Goal: Transaction & Acquisition: Purchase product/service

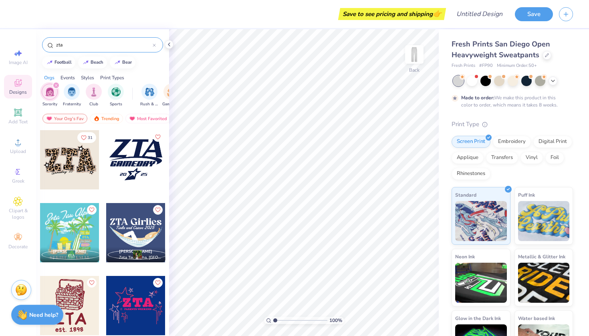
type input "zta"
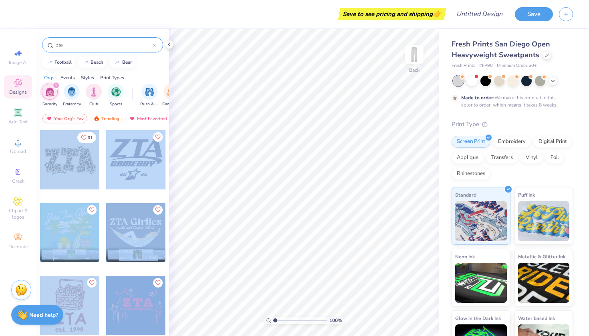
click at [195, 157] on div "Save to see pricing and shipping 👉 Design Title Save Image AI Designs Add Text …" at bounding box center [294, 168] width 589 height 336
click at [149, 203] on div "[PERSON_NAME] Zeta Tau Alpha, [GEOGRAPHIC_DATA]" at bounding box center [136, 233] width 60 height 60
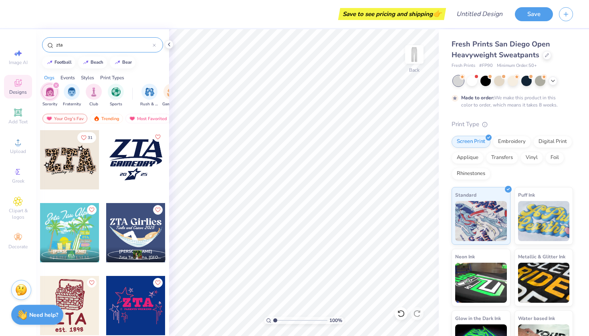
click at [75, 164] on div at bounding box center [69, 159] width 59 height 59
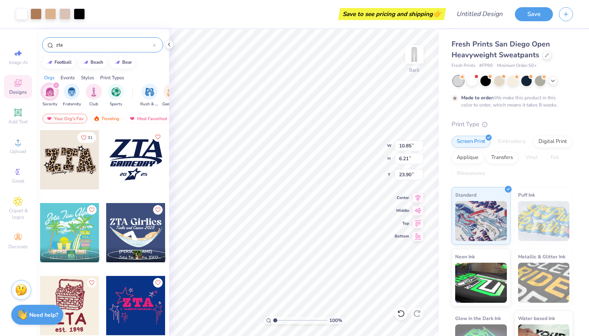
type input "10.83"
type input "6.23"
type input "23.92"
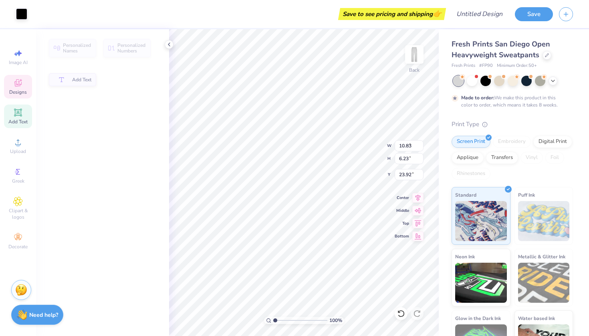
type input "4.44"
type input "1.05"
type input "28.93"
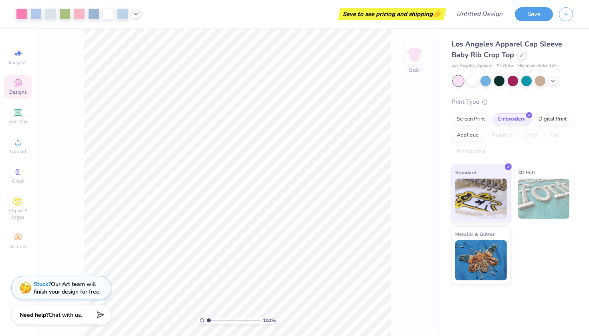
click at [16, 90] on span "Designs" at bounding box center [18, 92] width 18 height 6
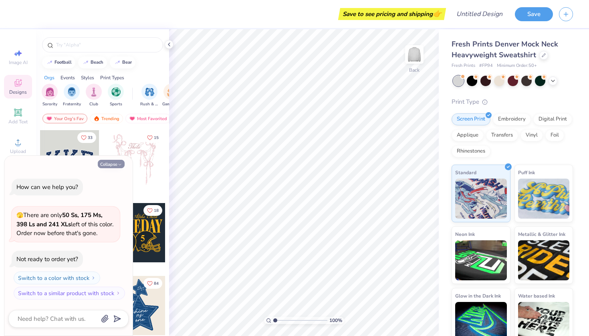
click at [110, 166] on button "Collapse" at bounding box center [111, 164] width 27 height 8
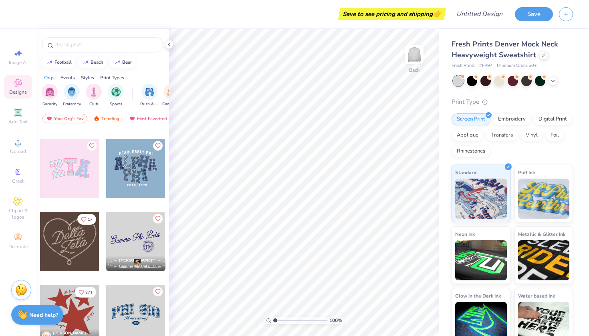
scroll to position [284, 0]
click at [73, 179] on div at bounding box center [69, 167] width 59 height 59
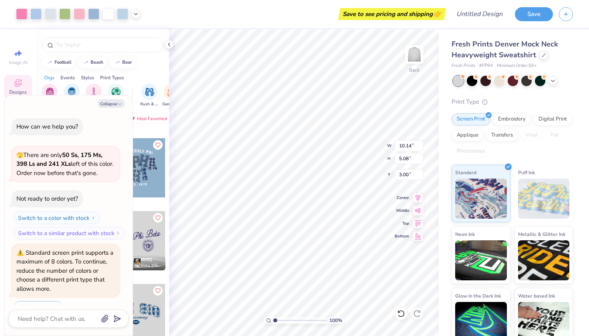
scroll to position [17, 0]
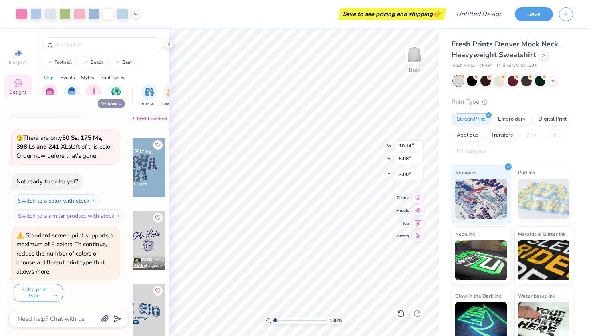
click at [118, 102] on icon "button" at bounding box center [119, 104] width 5 height 5
type textarea "x"
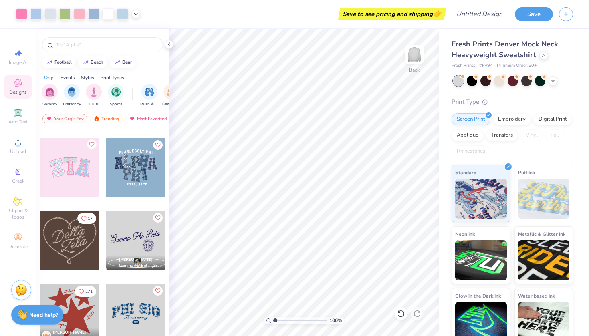
click at [90, 147] on icon "Like" at bounding box center [92, 144] width 6 height 6
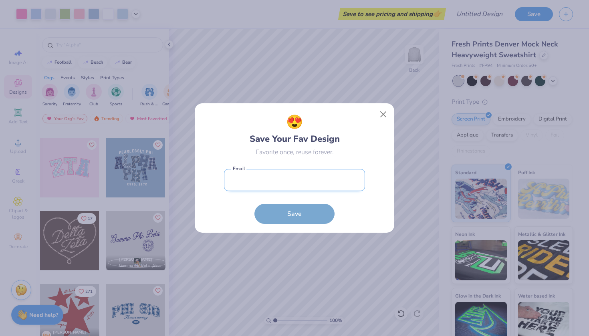
click at [267, 174] on input "email" at bounding box center [294, 180] width 141 height 22
type input "lsutphen07@gmail.com"
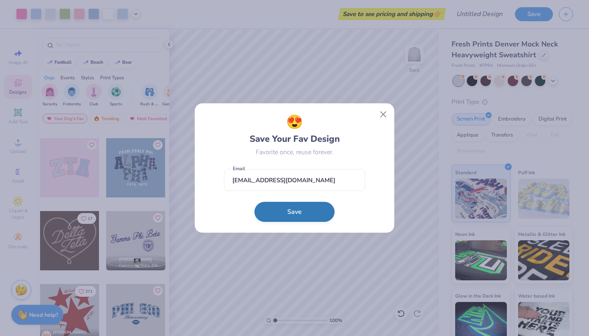
click at [286, 215] on button "Save" at bounding box center [294, 212] width 80 height 20
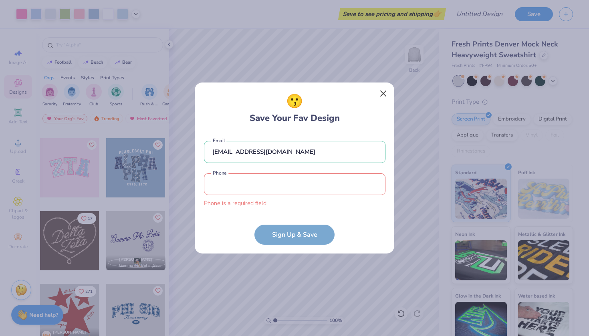
click at [382, 99] on button "Close" at bounding box center [383, 93] width 15 height 15
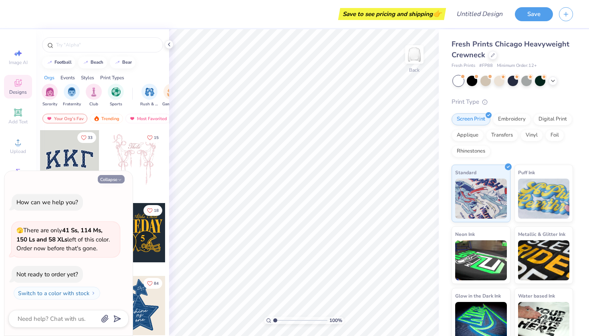
click at [115, 181] on button "Collapse" at bounding box center [111, 179] width 27 height 8
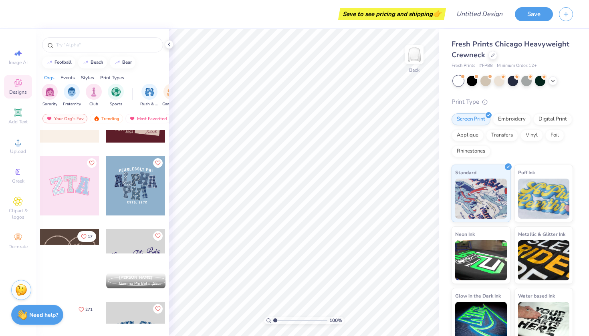
scroll to position [268, 0]
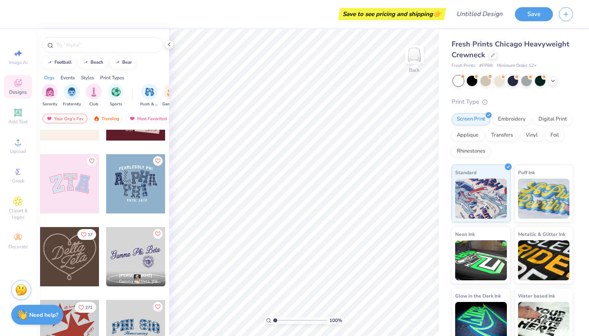
click at [74, 181] on div at bounding box center [69, 183] width 59 height 59
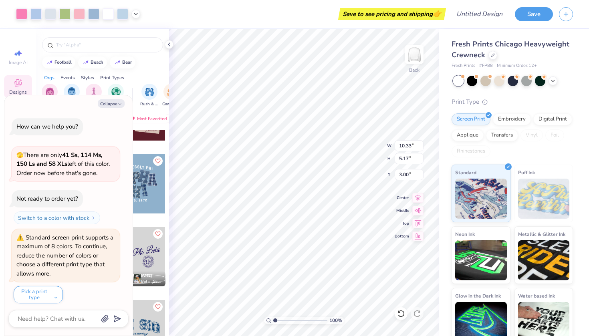
scroll to position [2, 0]
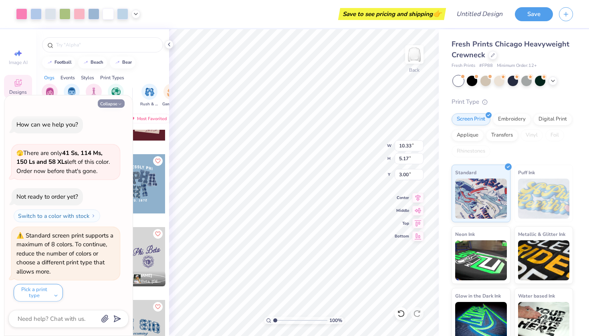
click at [117, 105] on icon "button" at bounding box center [119, 104] width 5 height 5
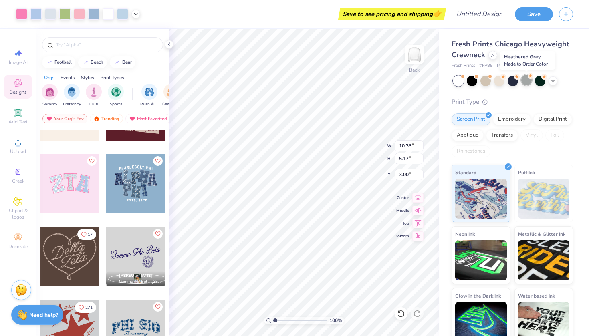
click at [525, 79] on div at bounding box center [526, 80] width 10 height 10
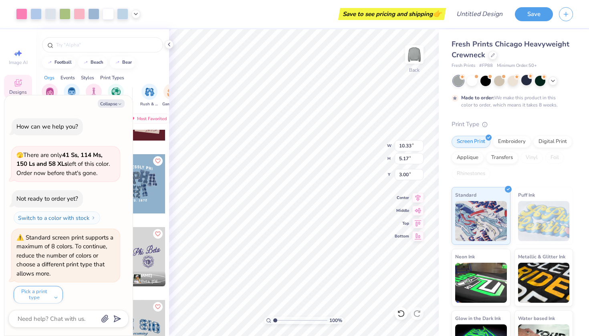
scroll to position [68, 0]
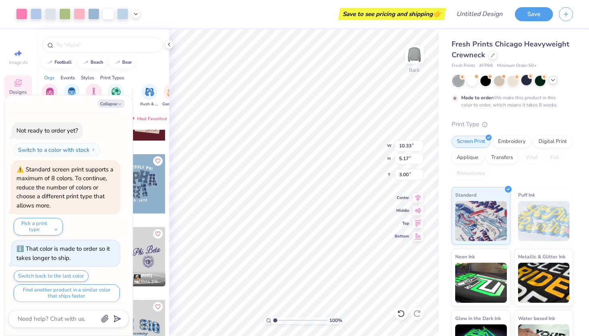
click at [552, 80] on icon at bounding box center [552, 80] width 6 height 6
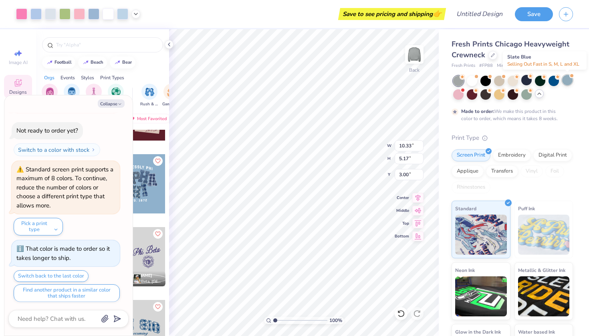
click at [566, 80] on div at bounding box center [567, 80] width 10 height 10
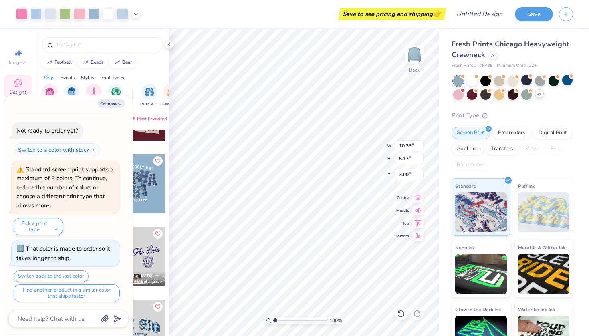
scroll to position [107, 0]
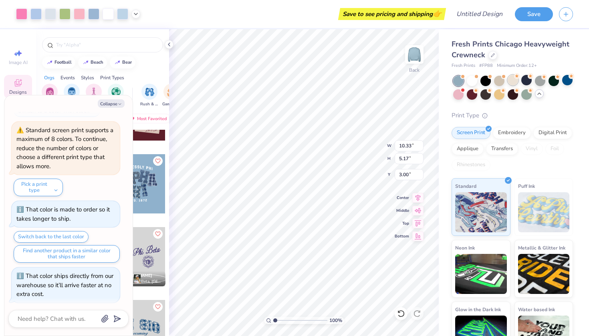
click at [509, 83] on div at bounding box center [512, 80] width 10 height 10
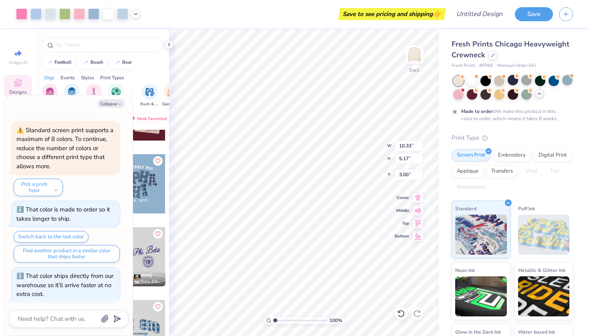
scroll to position [262, 0]
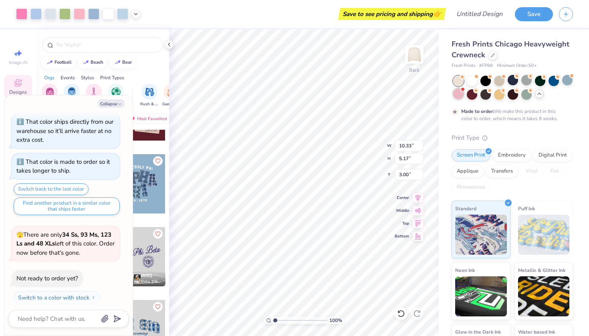
click at [457, 92] on div at bounding box center [458, 94] width 10 height 10
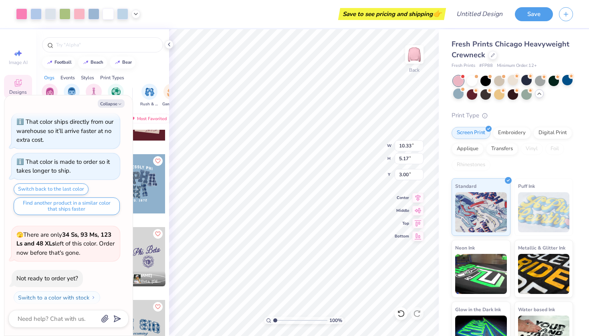
scroll to position [398, 0]
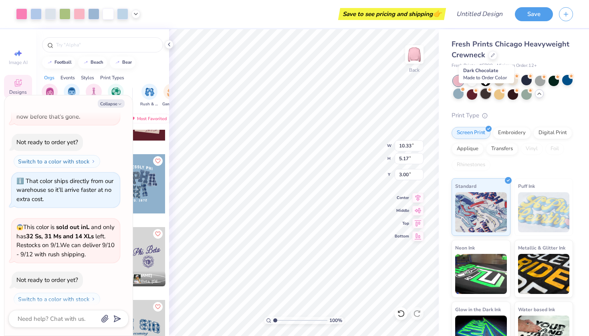
click at [488, 97] on div at bounding box center [485, 94] width 10 height 10
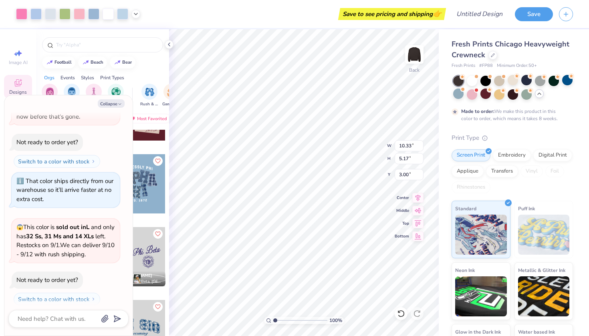
scroll to position [464, 0]
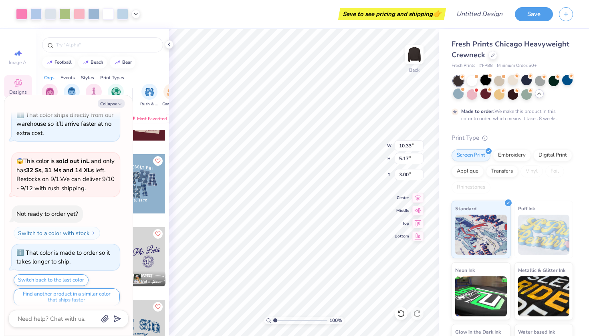
click at [485, 81] on div at bounding box center [485, 80] width 10 height 10
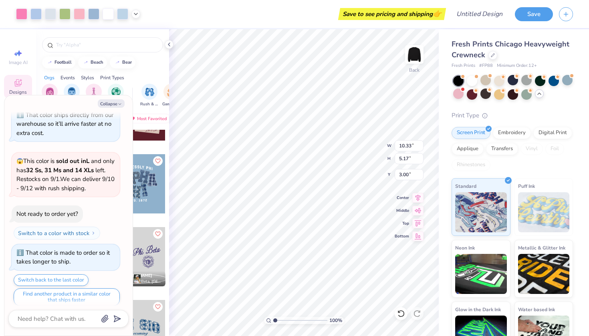
scroll to position [591, 0]
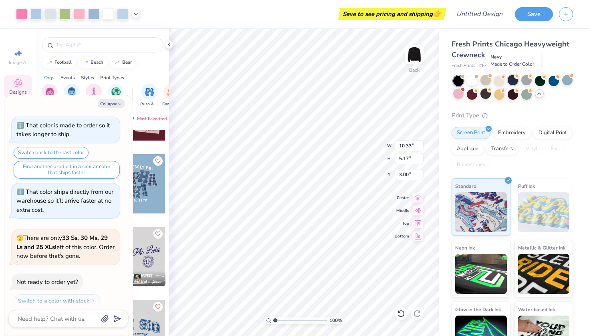
click at [517, 82] on div at bounding box center [512, 80] width 10 height 10
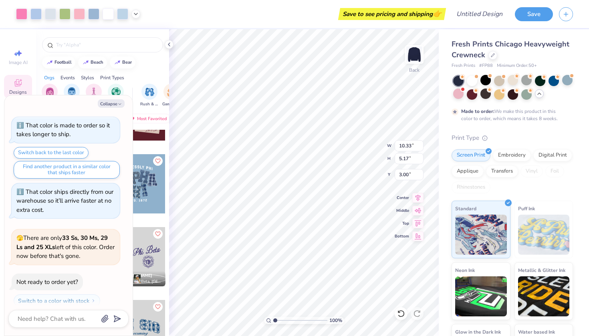
scroll to position [657, 0]
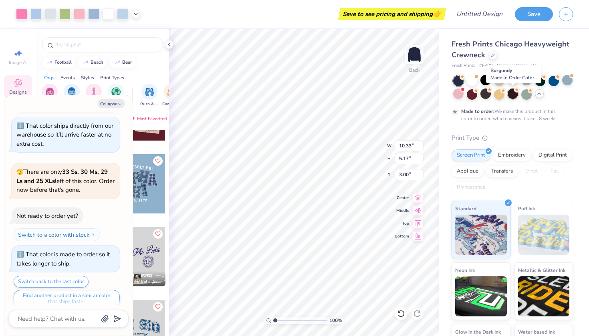
click at [513, 96] on div at bounding box center [512, 94] width 10 height 10
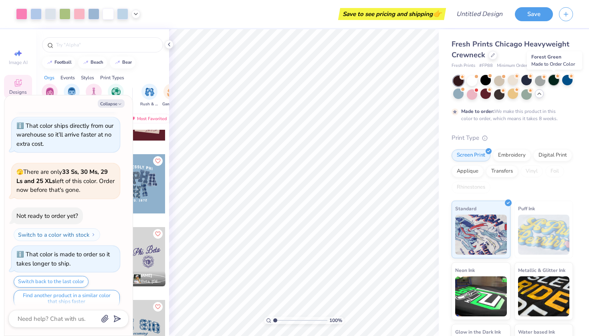
click at [551, 80] on div at bounding box center [553, 80] width 10 height 10
click at [471, 97] on div at bounding box center [472, 94] width 10 height 10
click at [483, 97] on div at bounding box center [485, 94] width 10 height 10
click at [167, 44] on icon at bounding box center [169, 44] width 6 height 6
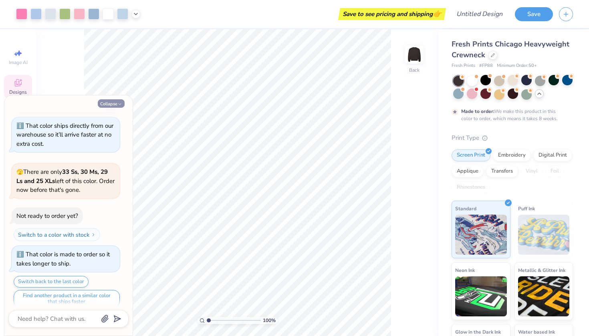
click at [119, 104] on icon "button" at bounding box center [119, 104] width 5 height 5
type textarea "x"
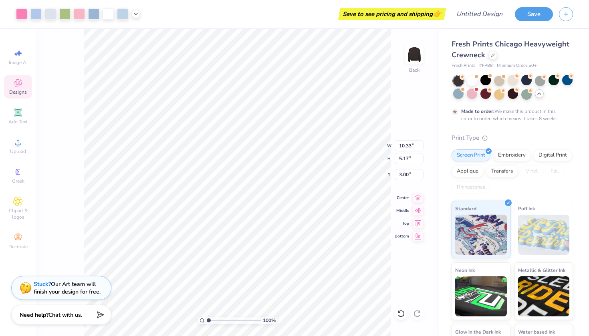
type input "9.68"
type input "4.85"
type input "3.42"
click at [22, 113] on icon at bounding box center [18, 113] width 10 height 10
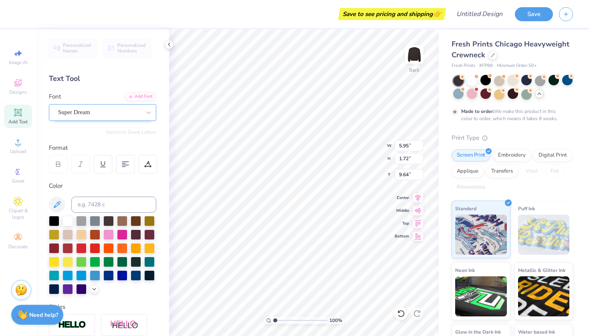
click at [111, 112] on div "Super Dream" at bounding box center [99, 112] width 84 height 12
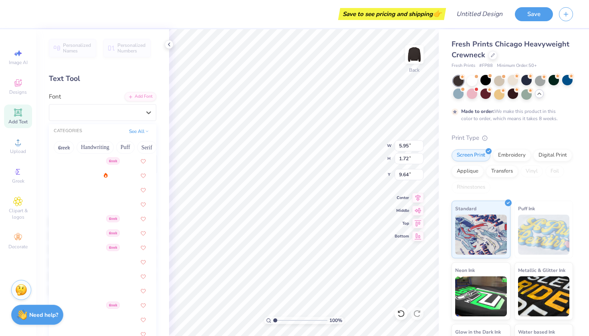
scroll to position [290, 0]
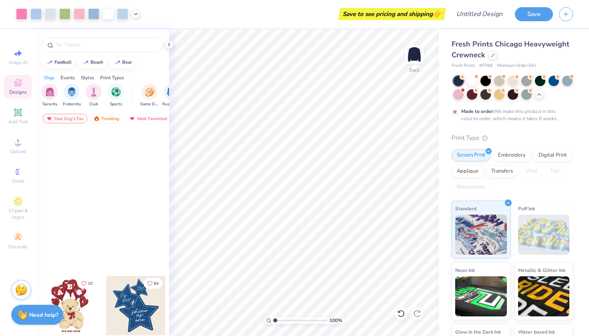
click at [17, 116] on icon at bounding box center [18, 113] width 8 height 8
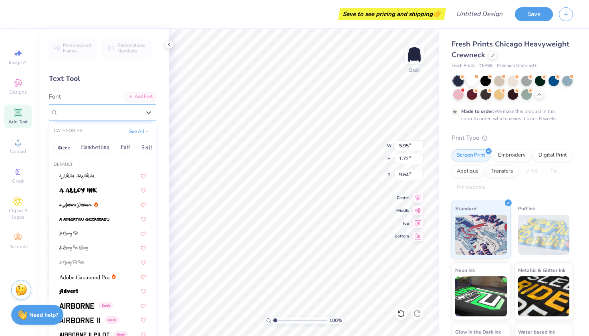
click at [139, 116] on div "Super Dream" at bounding box center [99, 112] width 84 height 12
click at [87, 149] on button "Handwriting" at bounding box center [94, 147] width 37 height 13
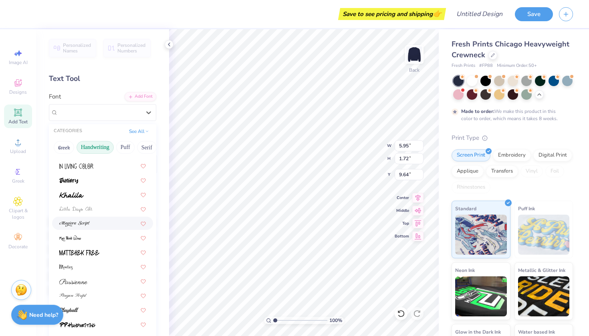
scroll to position [141, 0]
click at [89, 264] on div at bounding box center [102, 265] width 87 height 8
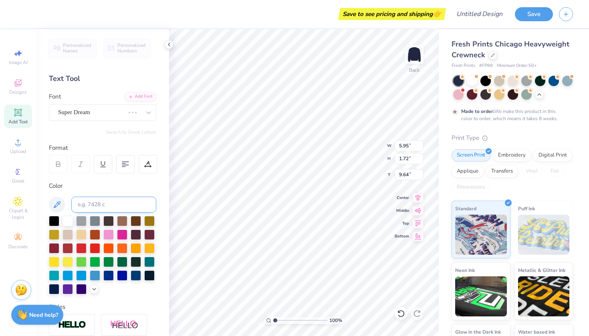
type input "5.17"
type input "2.19"
type input "9.41"
type textarea "T"
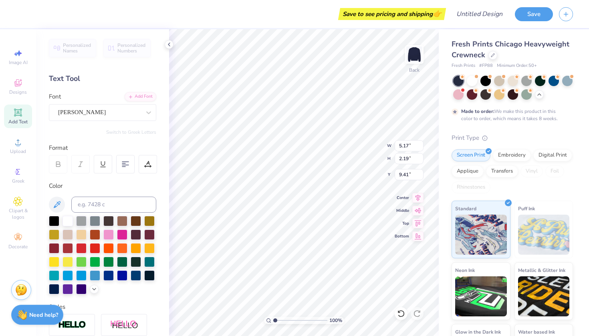
scroll to position [0, 4]
type textarea "[US_STATE][GEOGRAPHIC_DATA]"
type input "7.11"
type input "0.90"
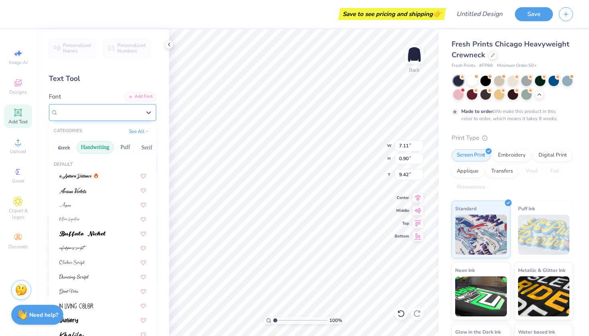
click at [122, 105] on div "[PERSON_NAME]" at bounding box center [102, 112] width 107 height 17
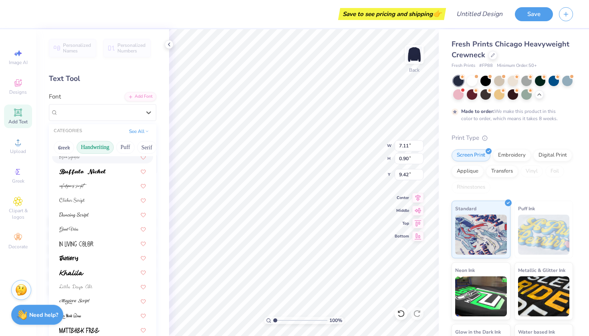
scroll to position [62, 0]
click at [99, 202] on div at bounding box center [102, 199] width 87 height 8
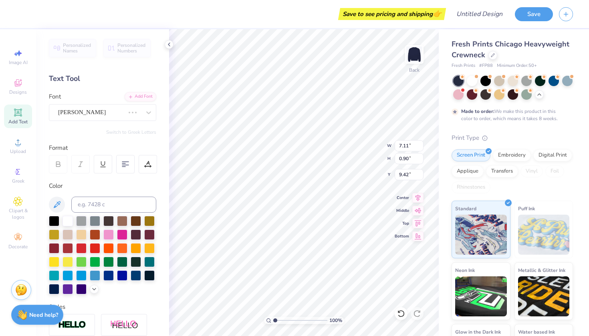
type input "6.73"
type input "0.75"
type input "9.50"
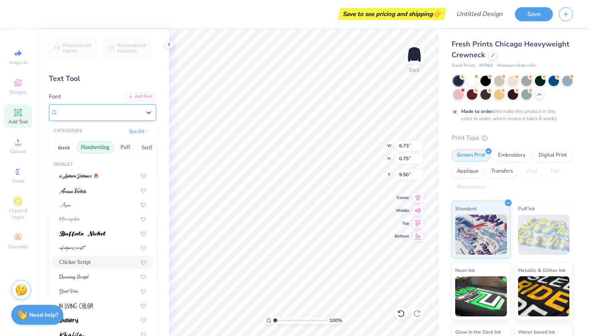
click at [95, 111] on div "Clicker Script" at bounding box center [99, 112] width 84 height 12
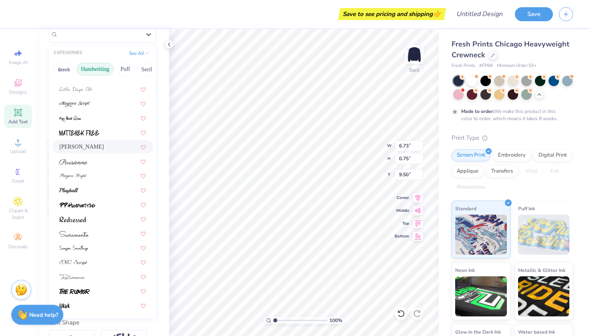
scroll to position [87, 0]
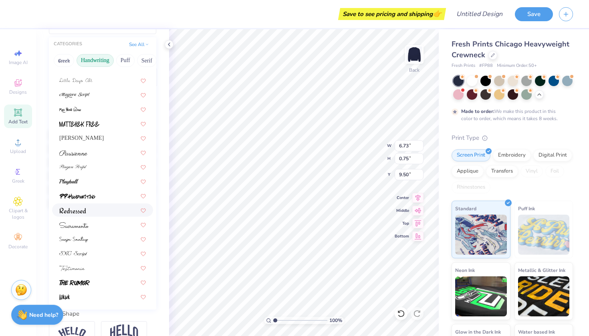
click at [100, 208] on div at bounding box center [102, 210] width 87 height 8
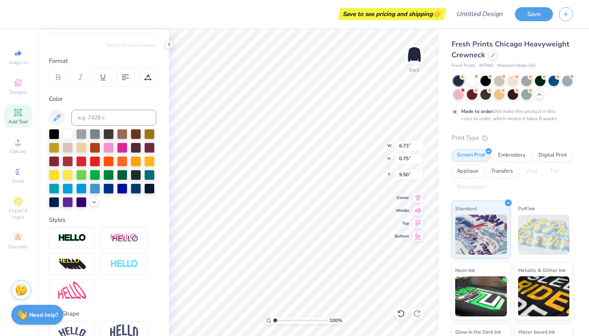
type input "7.92"
type input "0.77"
type input "9.48"
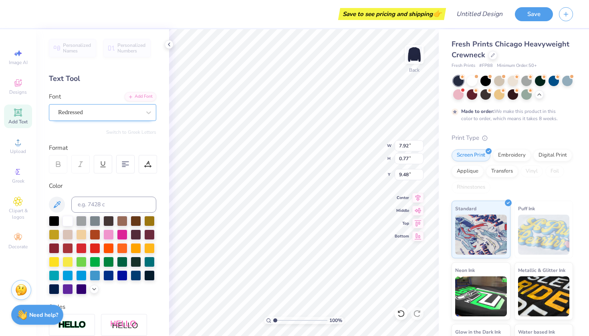
scroll to position [0, 0]
click at [105, 111] on div "Redressed" at bounding box center [99, 112] width 84 height 12
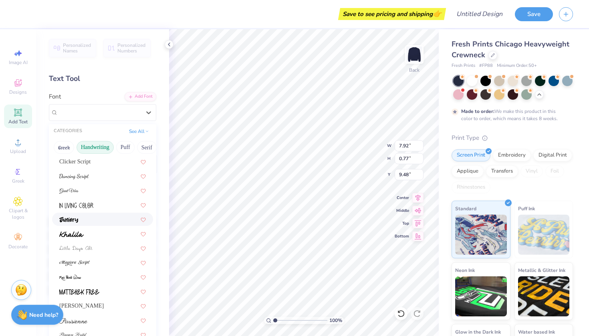
scroll to position [102, 0]
click at [99, 234] on div at bounding box center [102, 232] width 87 height 8
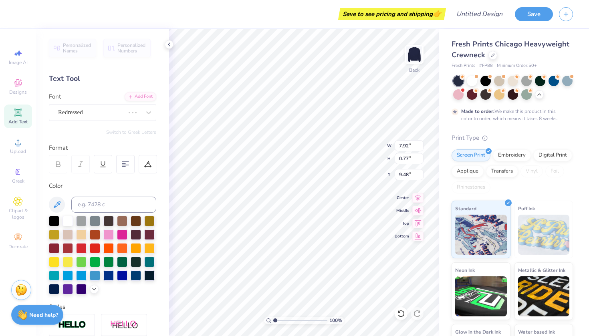
type input "9.82"
type input "0.87"
type input "9.43"
click at [101, 109] on div "Khalila" at bounding box center [99, 112] width 84 height 12
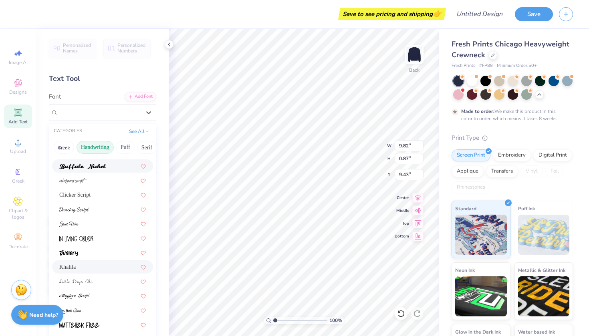
scroll to position [71, 0]
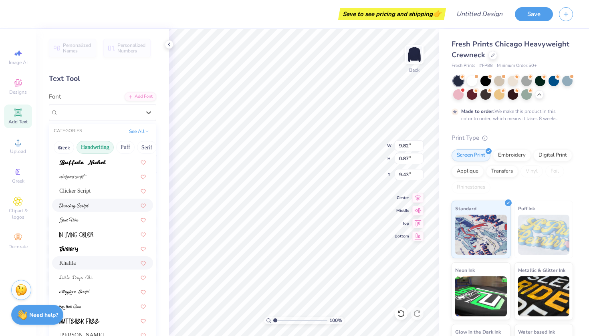
click at [99, 209] on div at bounding box center [102, 205] width 87 height 8
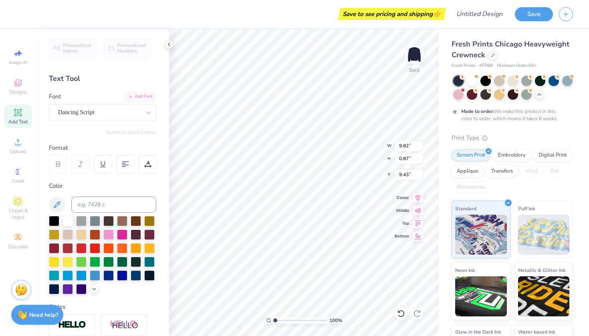
type input "8.04"
type input "0.83"
type input "7.81"
type input "6.90"
type input "0.71"
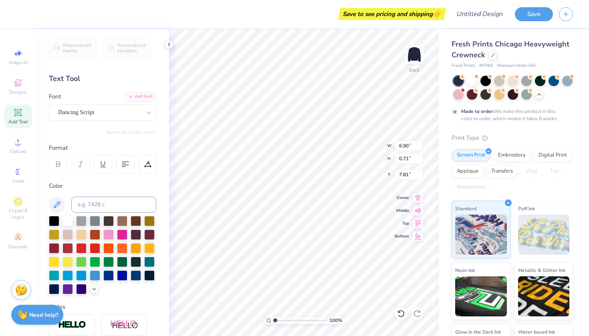
type input "7.72"
type input "8.53"
type input "9.70"
type input "4.86"
type input "3.42"
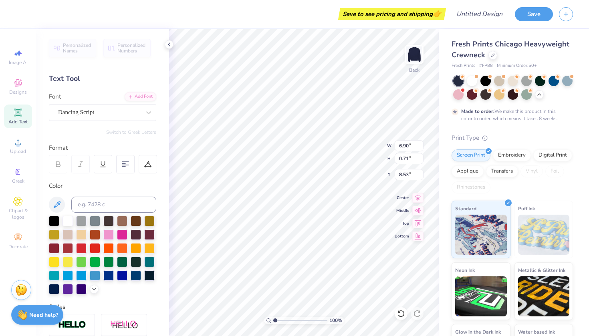
scroll to position [0, 3]
type input "8.70"
type textarea "y"
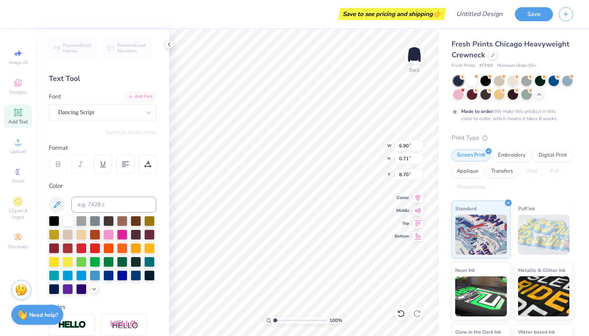
type textarea "established 1898"
type input "8.55"
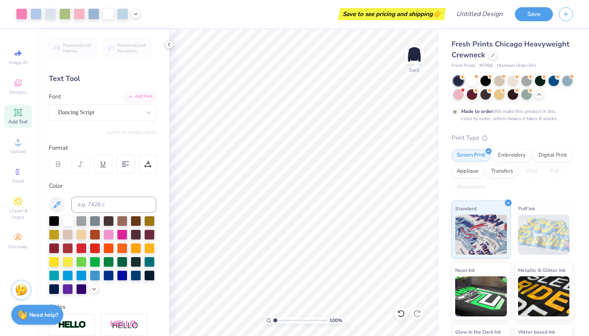
click at [169, 48] on div at bounding box center [169, 44] width 9 height 9
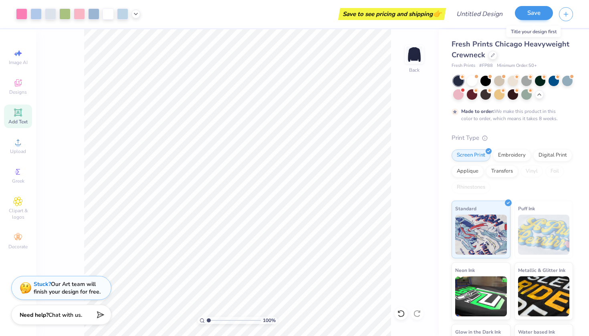
click at [541, 17] on button "Save" at bounding box center [534, 13] width 38 height 14
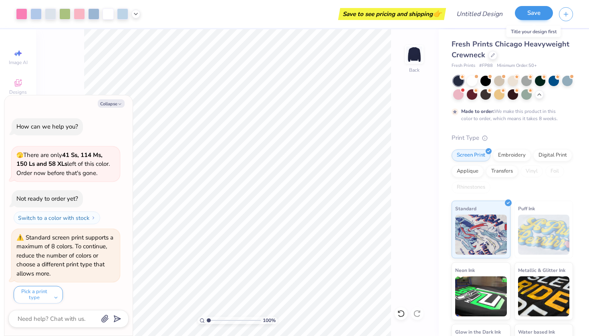
scroll to position [344, 0]
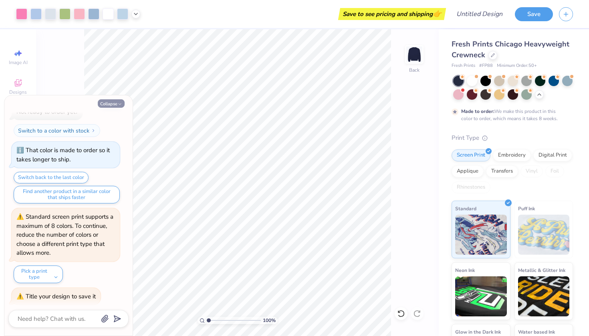
click at [109, 103] on button "Collapse" at bounding box center [111, 103] width 27 height 8
type textarea "x"
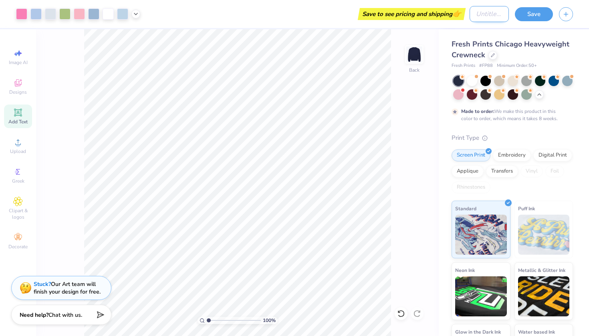
click at [483, 16] on input "Design Title" at bounding box center [488, 14] width 39 height 16
type input "zta"
click at [539, 12] on button "Save" at bounding box center [534, 13] width 38 height 14
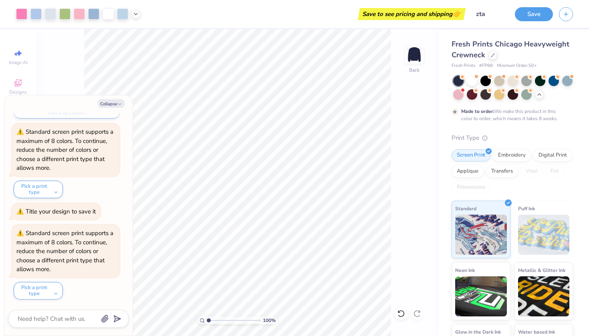
scroll to position [423, 0]
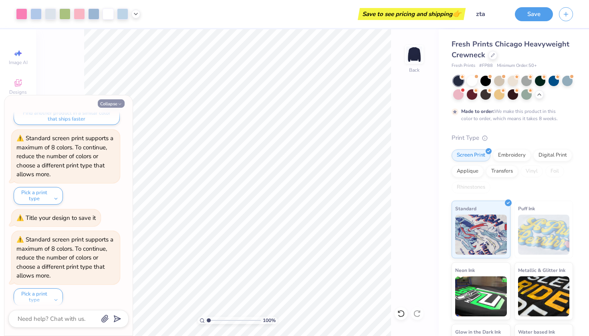
click at [118, 103] on icon "button" at bounding box center [119, 104] width 5 height 5
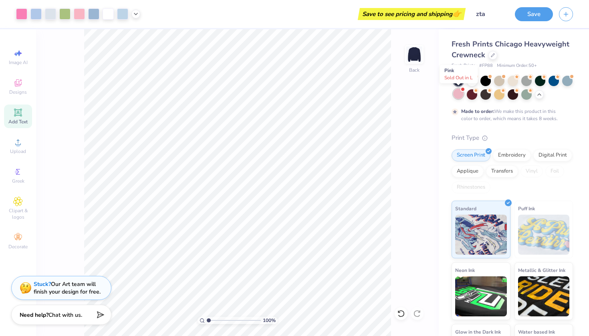
click at [459, 97] on div at bounding box center [458, 94] width 10 height 10
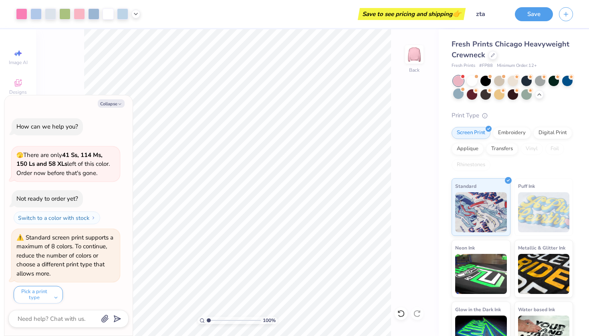
scroll to position [559, 0]
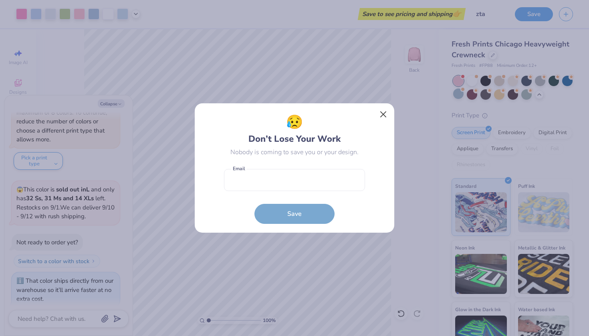
click at [382, 115] on button "Close" at bounding box center [383, 114] width 15 height 15
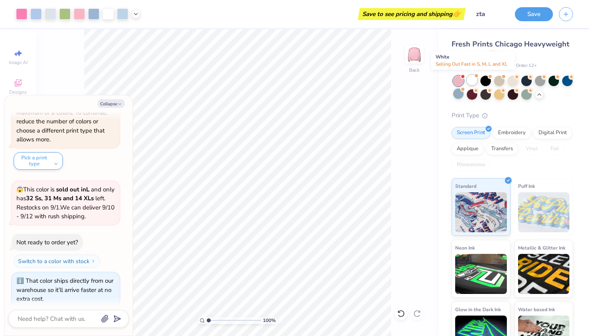
click at [472, 82] on div at bounding box center [472, 80] width 10 height 10
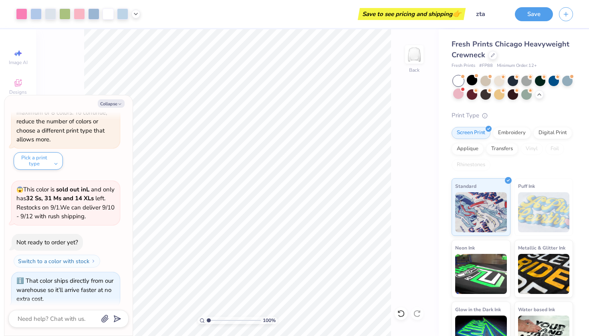
scroll to position [647, 0]
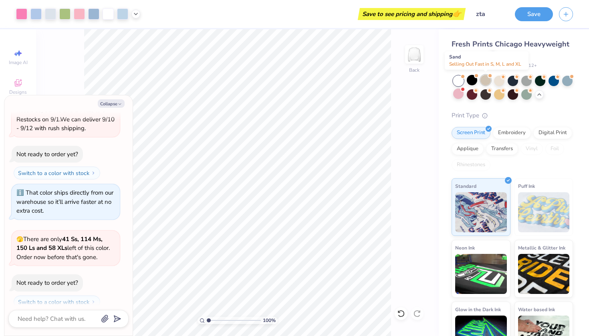
click at [488, 80] on div at bounding box center [485, 80] width 10 height 10
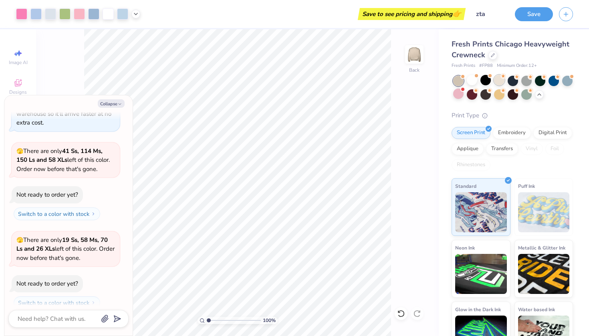
click at [499, 80] on div at bounding box center [499, 80] width 10 height 10
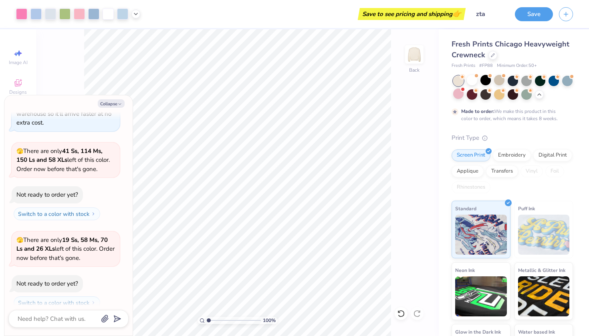
scroll to position [801, 0]
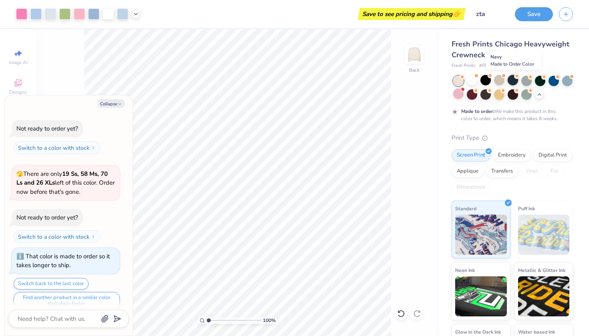
click at [513, 82] on div at bounding box center [512, 80] width 10 height 10
click at [568, 83] on div at bounding box center [567, 80] width 10 height 10
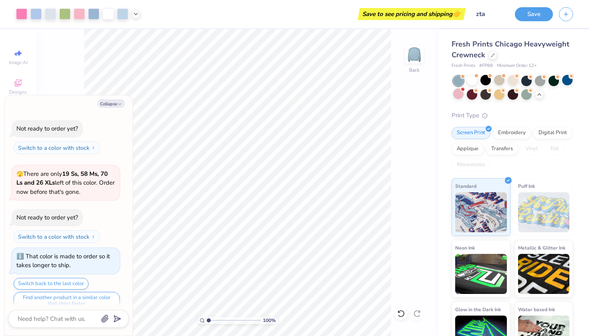
scroll to position [929, 0]
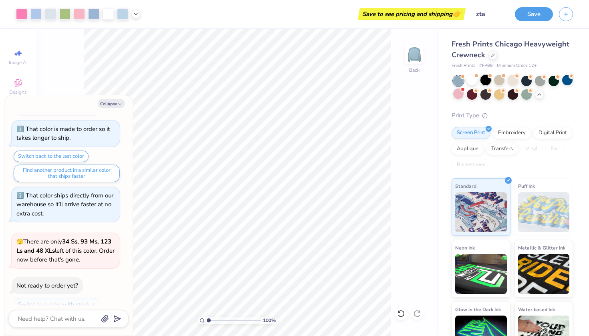
click at [484, 83] on div at bounding box center [485, 80] width 10 height 10
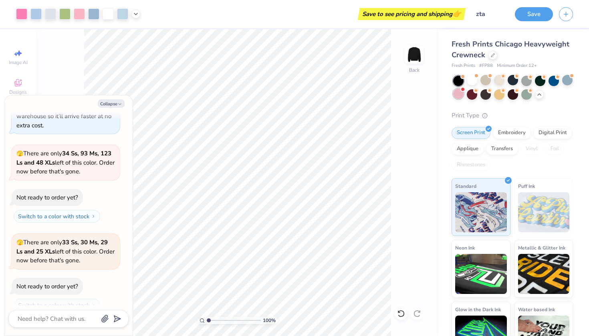
click at [459, 95] on div at bounding box center [458, 94] width 10 height 10
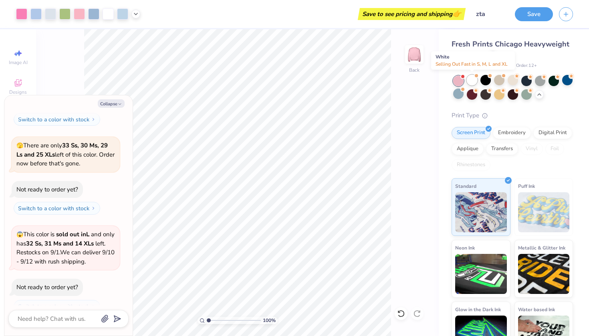
click at [473, 78] on div at bounding box center [472, 80] width 10 height 10
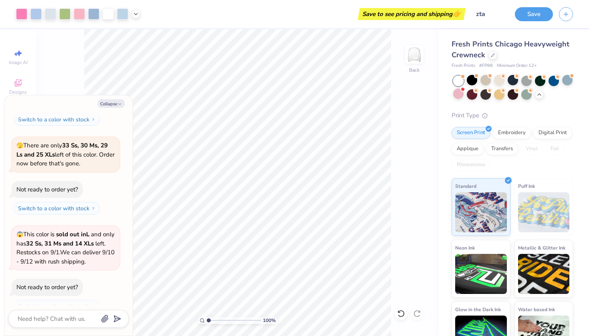
scroll to position [1202, 0]
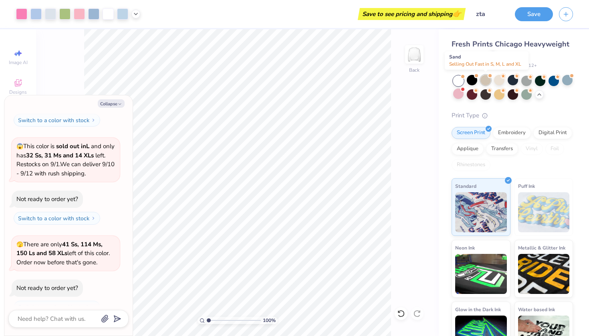
click at [489, 82] on div at bounding box center [485, 80] width 10 height 10
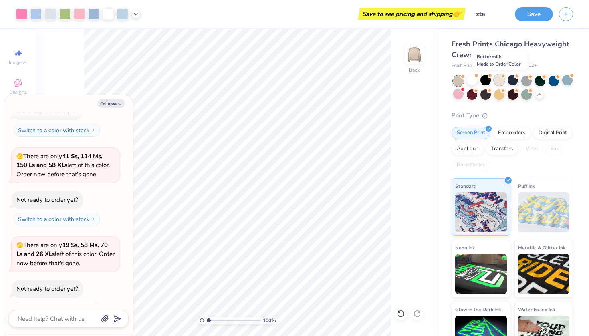
click at [501, 80] on div at bounding box center [499, 80] width 10 height 10
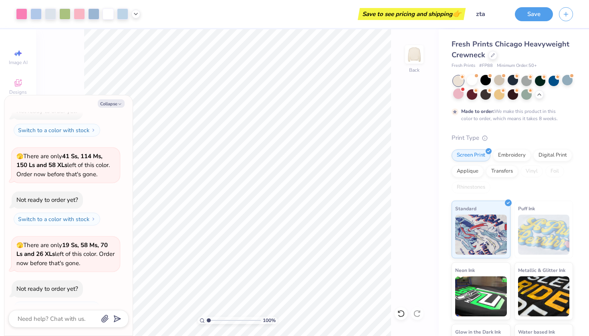
scroll to position [1356, 0]
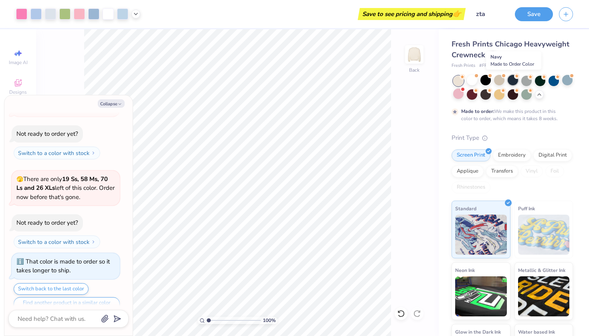
click at [511, 81] on div at bounding box center [512, 80] width 10 height 10
click at [509, 92] on div at bounding box center [512, 94] width 10 height 10
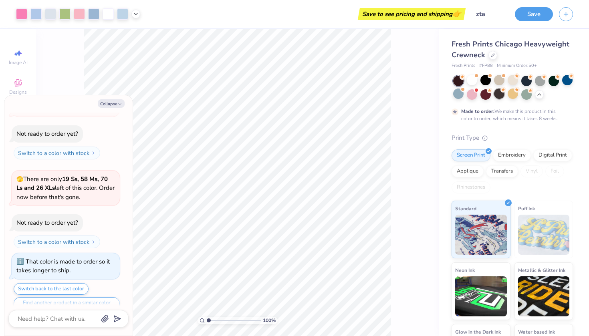
click at [499, 96] on div at bounding box center [499, 94] width 10 height 10
click at [473, 82] on div at bounding box center [472, 80] width 10 height 10
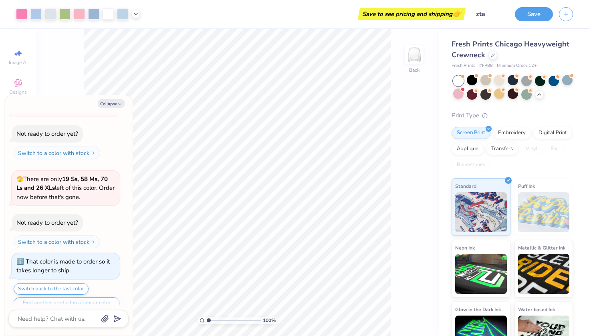
scroll to position [1483, 0]
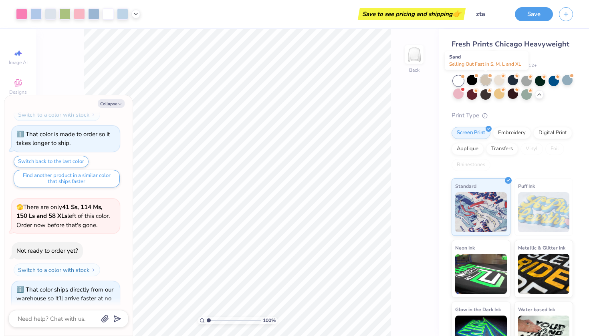
click at [483, 82] on div at bounding box center [485, 80] width 10 height 10
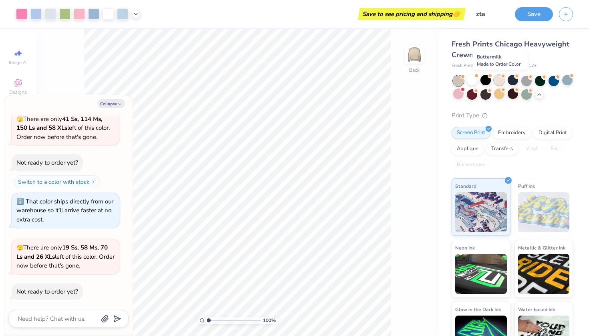
click at [495, 81] on div at bounding box center [499, 80] width 10 height 10
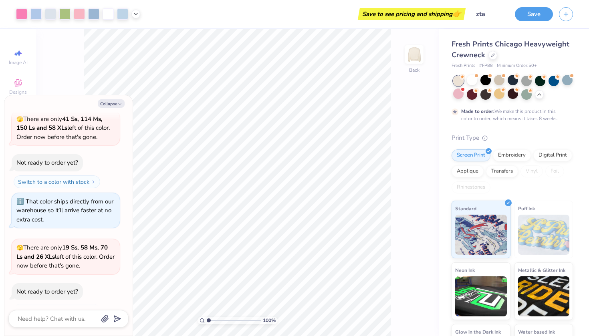
scroll to position [1638, 0]
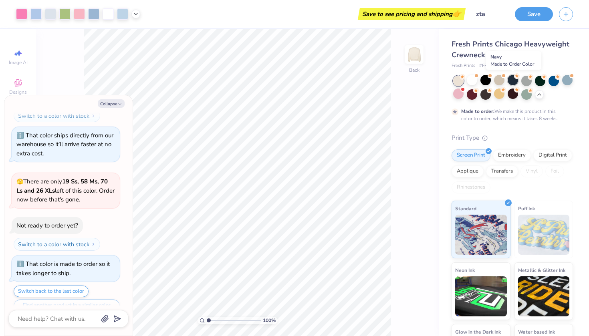
click at [510, 80] on div at bounding box center [512, 80] width 10 height 10
click at [455, 97] on div at bounding box center [458, 94] width 10 height 10
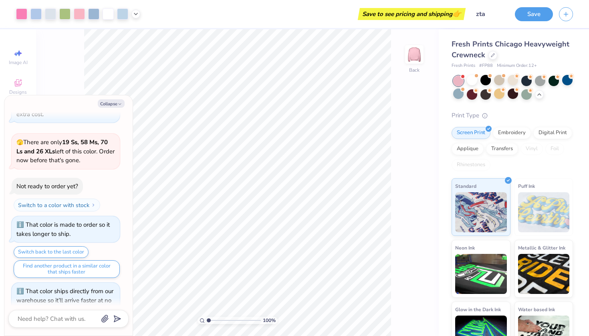
scroll to position [1774, 0]
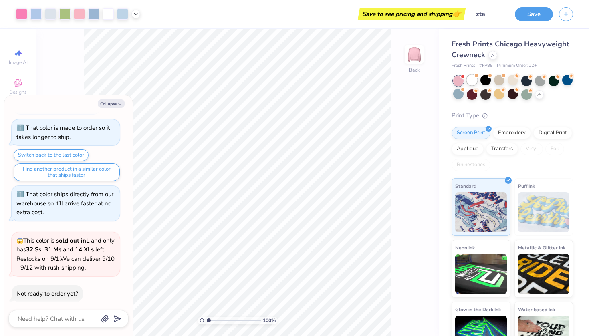
click at [473, 83] on div at bounding box center [472, 80] width 10 height 10
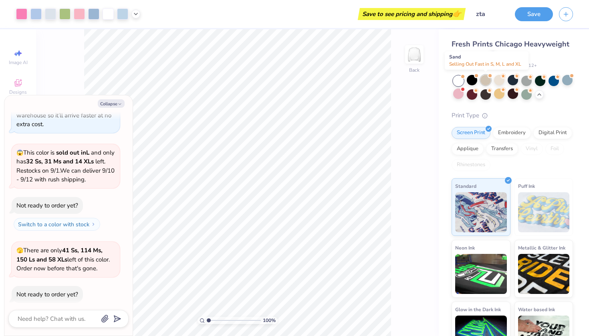
click at [484, 83] on div at bounding box center [485, 80] width 10 height 10
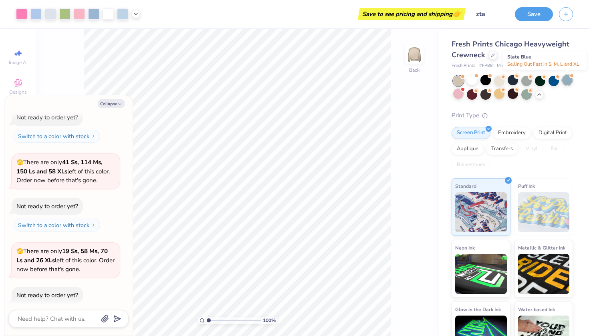
click at [571, 80] on div at bounding box center [567, 80] width 10 height 10
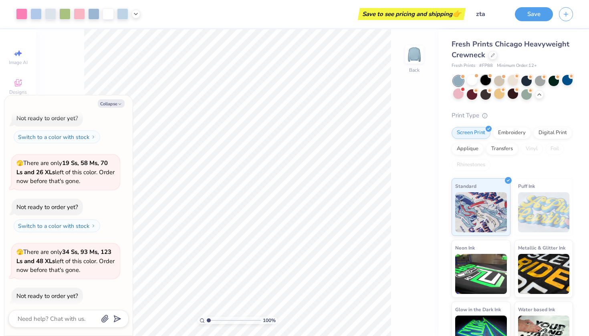
click at [487, 83] on div at bounding box center [485, 80] width 10 height 10
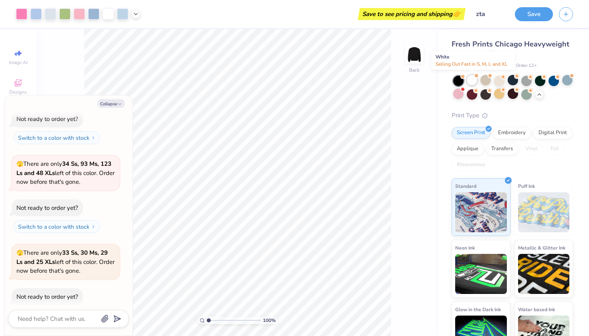
click at [472, 85] on div at bounding box center [472, 80] width 10 height 10
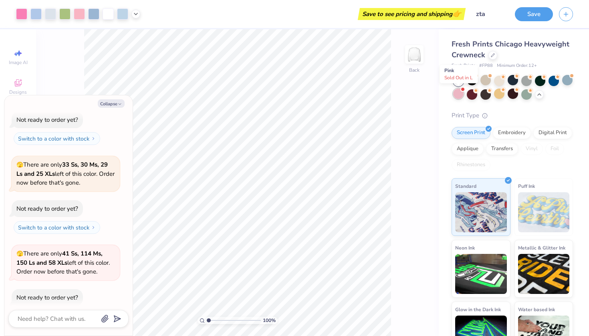
click at [455, 95] on div at bounding box center [458, 94] width 10 height 10
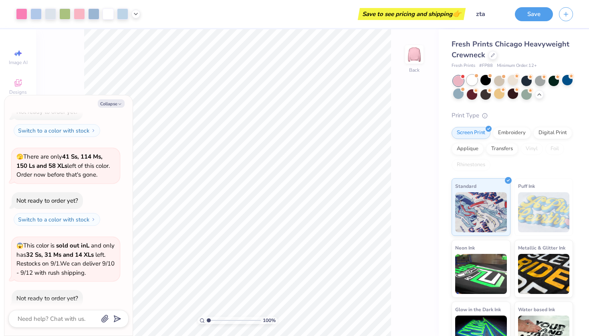
click at [473, 83] on div at bounding box center [472, 80] width 10 height 10
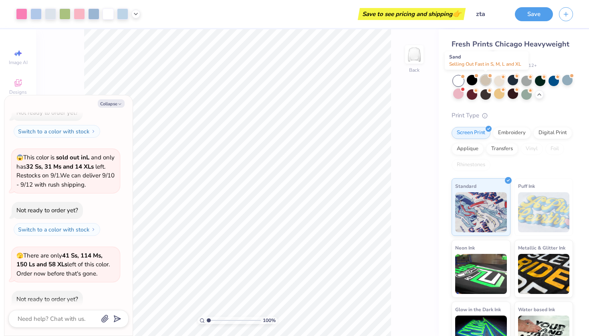
click at [484, 85] on div at bounding box center [485, 80] width 10 height 10
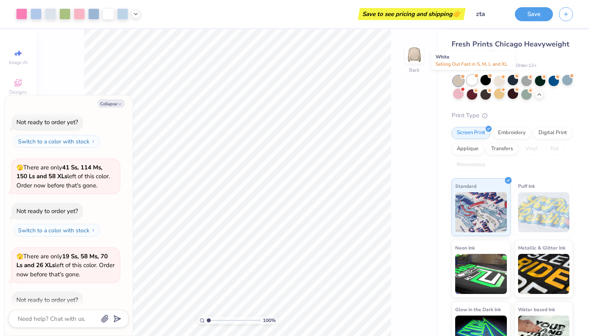
click at [472, 82] on div at bounding box center [472, 80] width 10 height 10
click at [473, 83] on div at bounding box center [472, 80] width 10 height 10
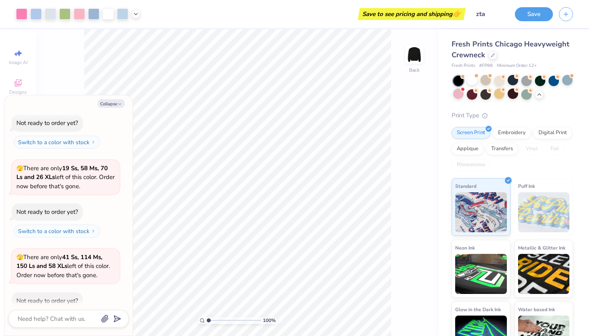
scroll to position [2664, 0]
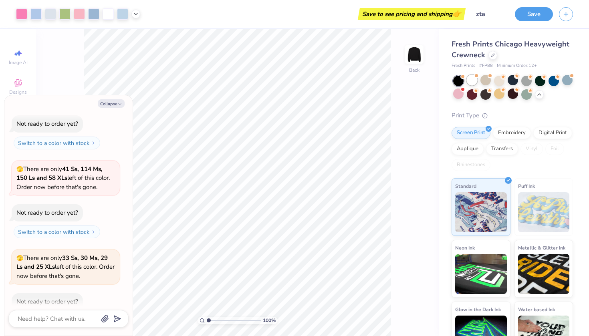
click at [471, 81] on div at bounding box center [472, 80] width 10 height 10
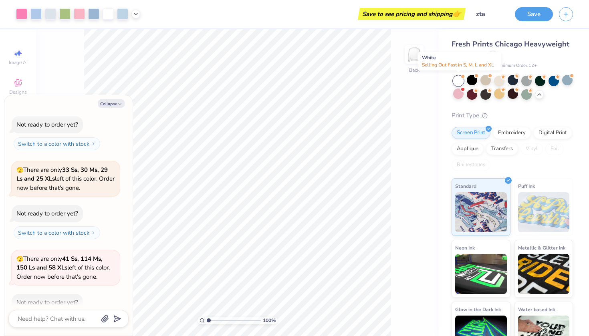
click at [459, 80] on div at bounding box center [458, 81] width 10 height 10
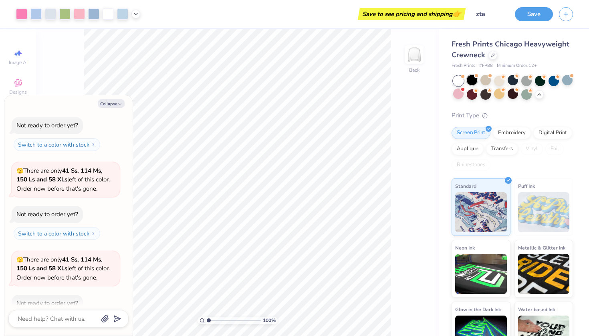
click at [470, 83] on div at bounding box center [472, 80] width 10 height 10
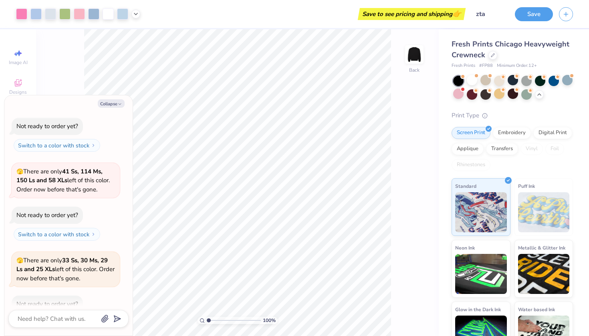
click at [470, 83] on div at bounding box center [472, 80] width 10 height 10
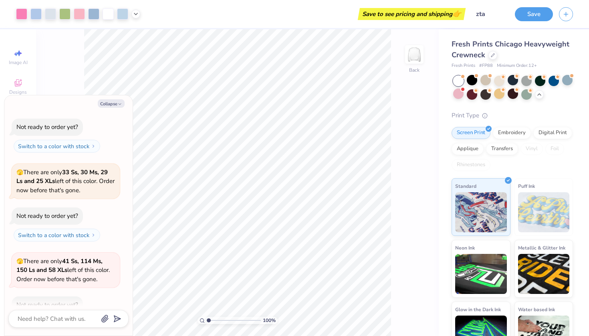
click at [470, 83] on div at bounding box center [472, 80] width 10 height 10
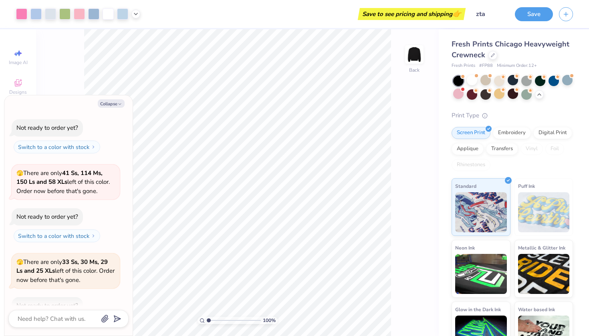
click at [470, 83] on div at bounding box center [472, 80] width 10 height 10
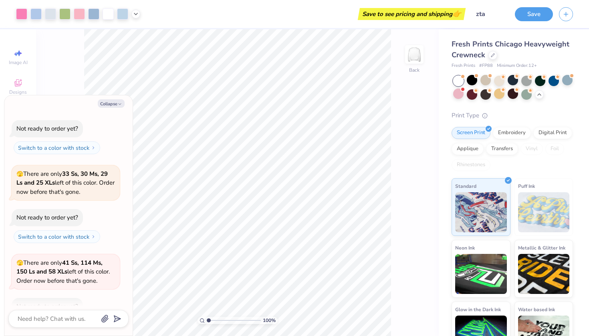
click at [470, 83] on div at bounding box center [472, 80] width 10 height 10
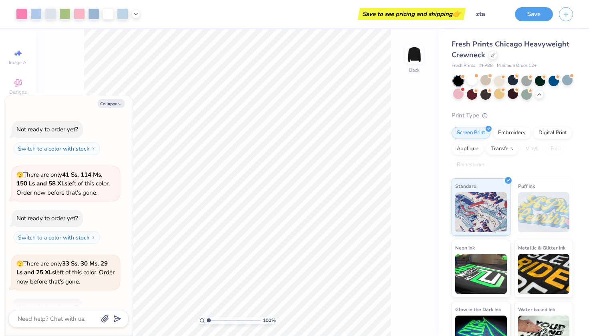
click at [470, 83] on div at bounding box center [472, 80] width 10 height 10
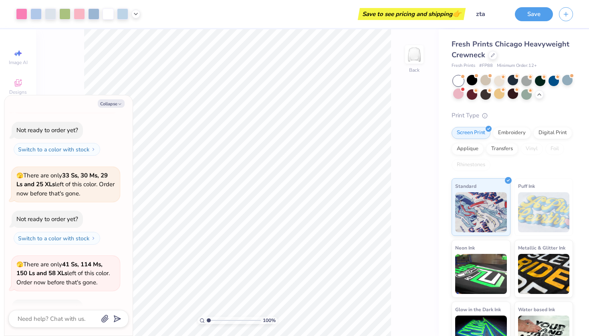
click at [470, 83] on div at bounding box center [472, 80] width 10 height 10
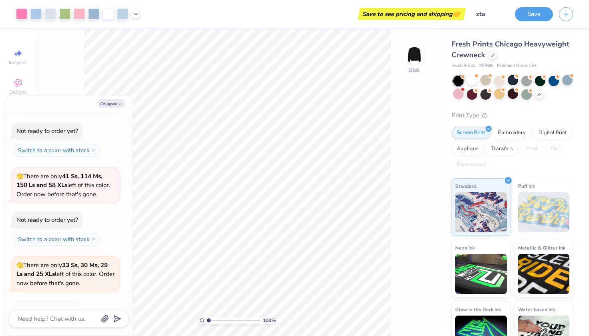
click at [470, 83] on div at bounding box center [472, 80] width 10 height 10
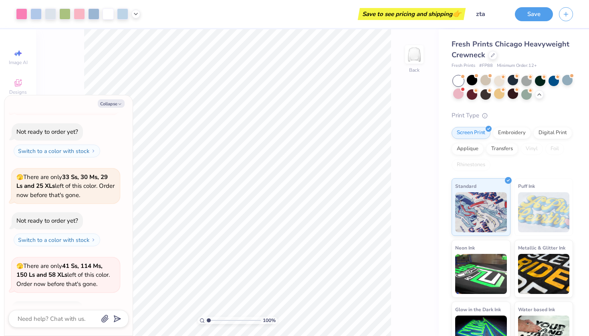
click at [470, 83] on div at bounding box center [472, 80] width 10 height 10
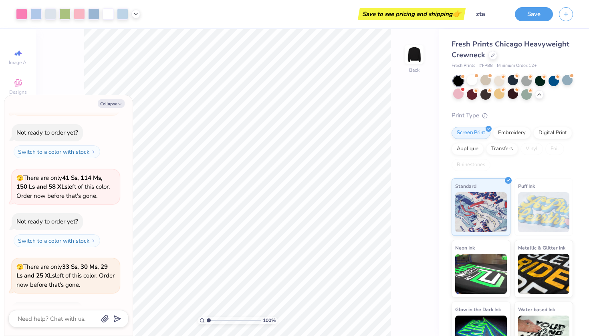
click at [470, 83] on div at bounding box center [472, 80] width 10 height 10
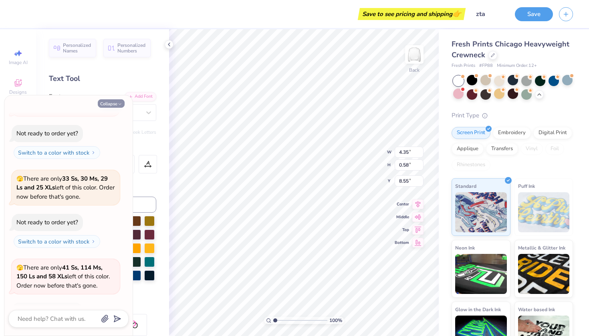
click at [117, 105] on icon "button" at bounding box center [119, 104] width 5 height 5
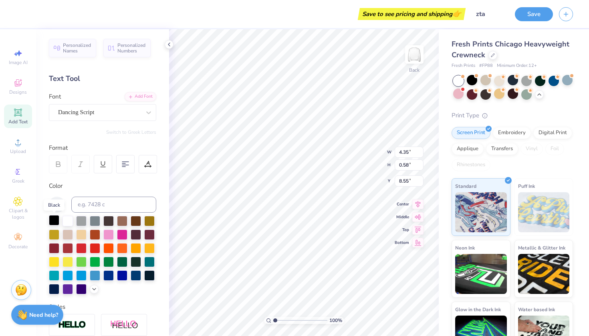
click at [52, 218] on div at bounding box center [54, 220] width 10 height 10
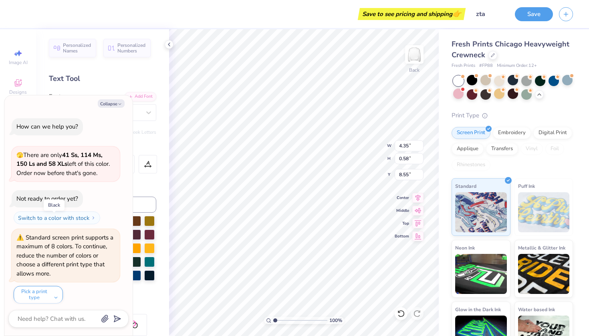
scroll to position [3799, 0]
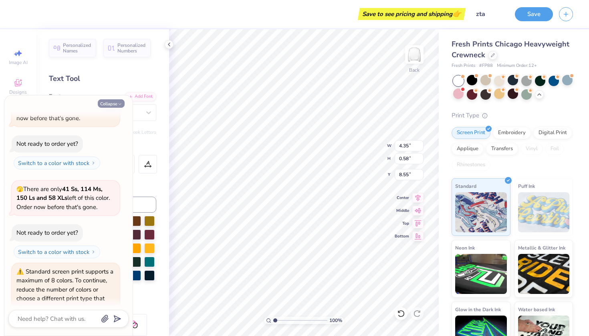
click at [116, 106] on button "Collapse" at bounding box center [111, 103] width 27 height 8
type textarea "x"
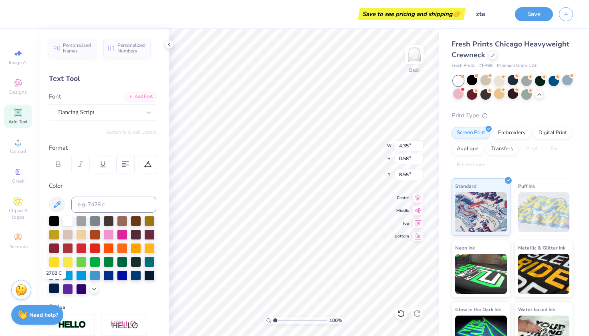
click at [53, 288] on div at bounding box center [54, 288] width 10 height 10
click at [126, 232] on div at bounding box center [122, 234] width 10 height 10
click at [109, 218] on div at bounding box center [108, 220] width 10 height 10
click at [54, 287] on div at bounding box center [54, 288] width 10 height 10
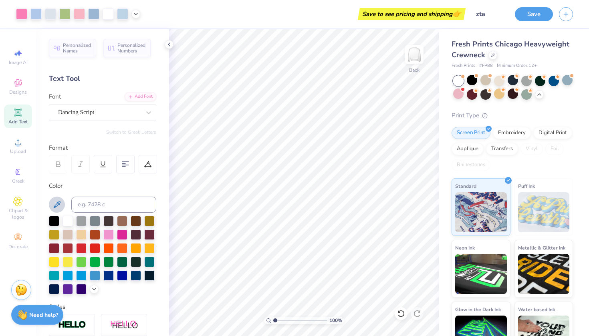
click at [57, 199] on button at bounding box center [57, 205] width 16 height 16
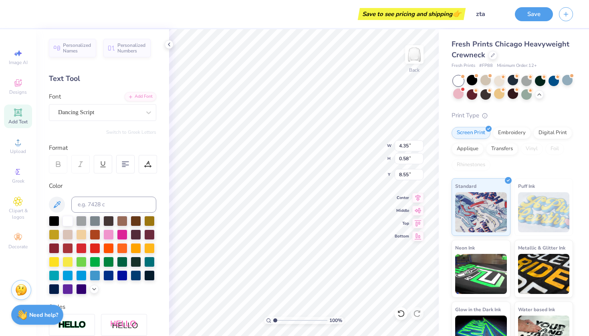
click at [61, 161] on icon at bounding box center [57, 164] width 7 height 7
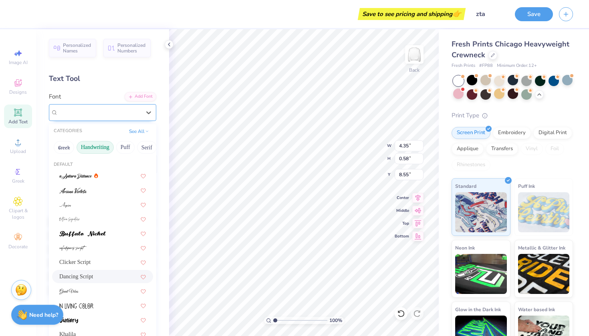
click at [89, 115] on span "Dancing Script" at bounding box center [76, 112] width 36 height 9
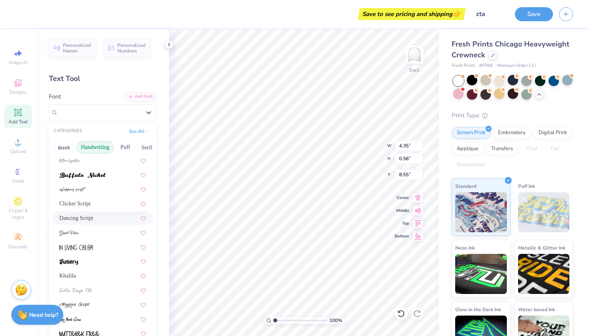
scroll to position [60, 0]
click at [99, 262] on div at bounding box center [102, 260] width 87 height 8
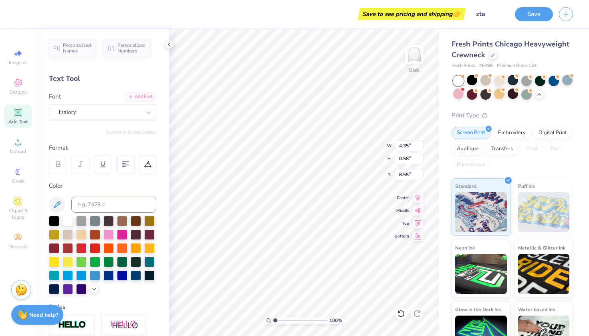
type input "4.65"
type input "0.60"
type input "8.54"
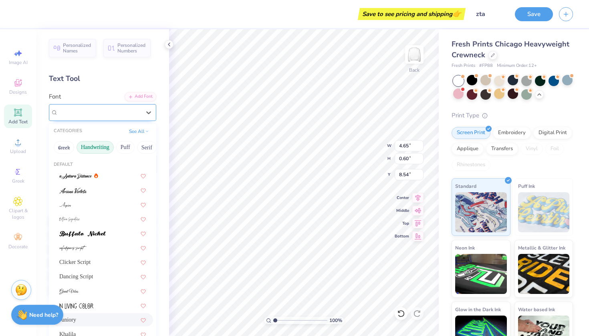
click at [108, 113] on div "Juniory" at bounding box center [99, 112] width 84 height 12
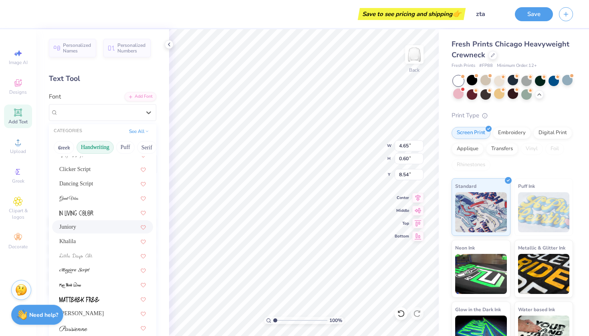
scroll to position [95, 0]
click at [103, 234] on div "Khalila" at bounding box center [102, 239] width 101 height 13
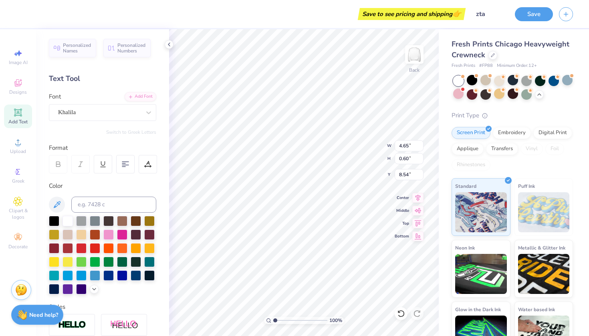
type input "4.58"
type input "0.63"
type input "8.53"
click at [102, 107] on div at bounding box center [99, 112] width 83 height 11
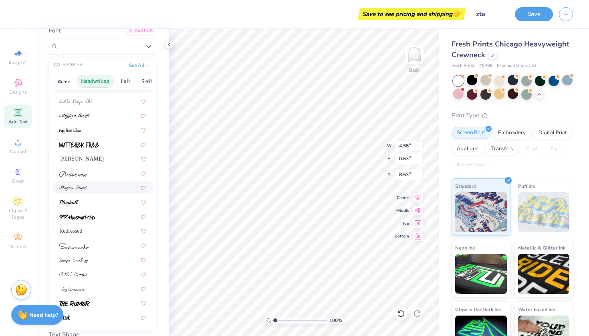
scroll to position [74, 0]
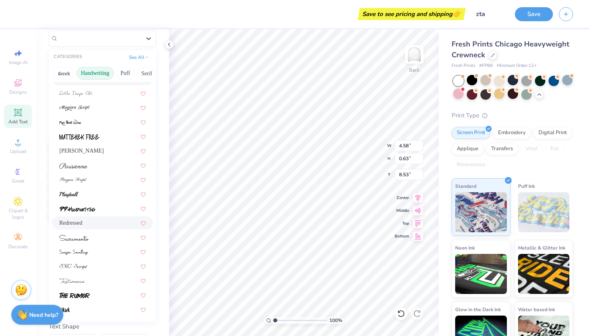
click at [99, 218] on div "Redressed" at bounding box center [102, 222] width 101 height 13
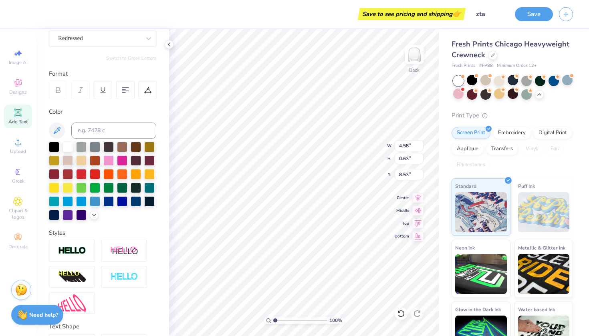
type input "4.32"
type input "0.53"
type input "8.57"
type input "8.28"
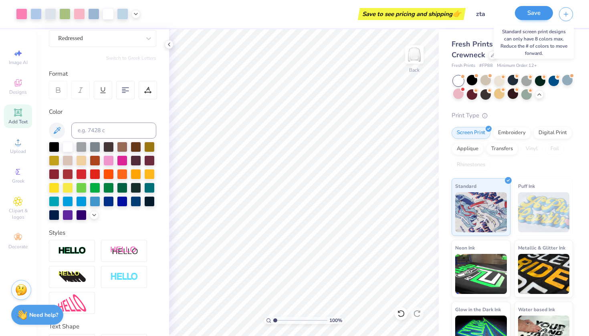
click at [533, 12] on button "Save" at bounding box center [534, 13] width 38 height 14
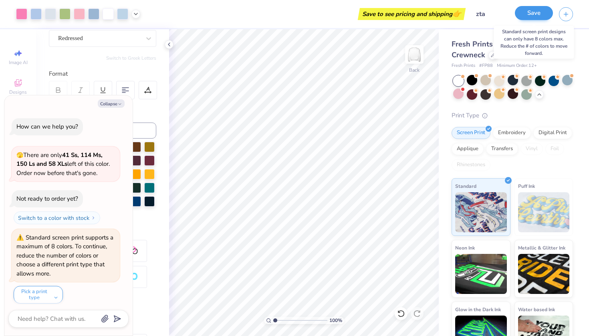
scroll to position [3878, 0]
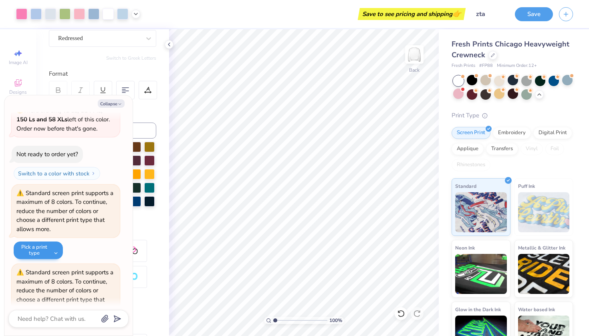
click at [45, 241] on button "Pick a print type" at bounding box center [38, 250] width 49 height 18
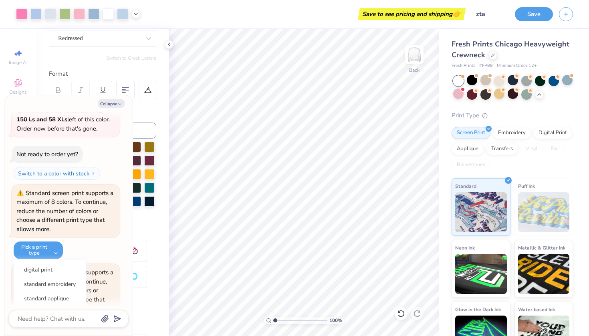
click at [80, 212] on div "Standard screen print supports a maximum of 8 colors. To continue, reduce the n…" at bounding box center [66, 222] width 108 height 75
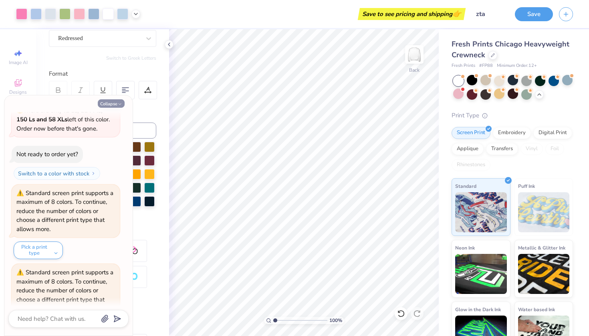
click at [112, 101] on button "Collapse" at bounding box center [111, 103] width 27 height 8
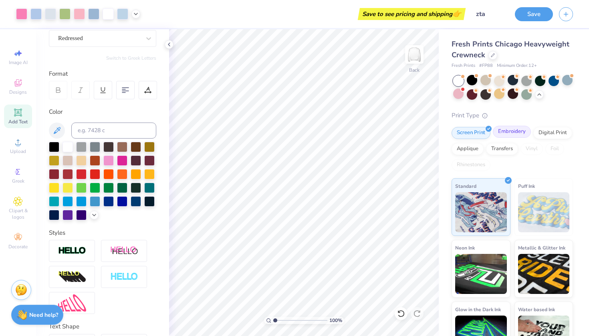
click at [512, 130] on div "Embroidery" at bounding box center [512, 132] width 38 height 12
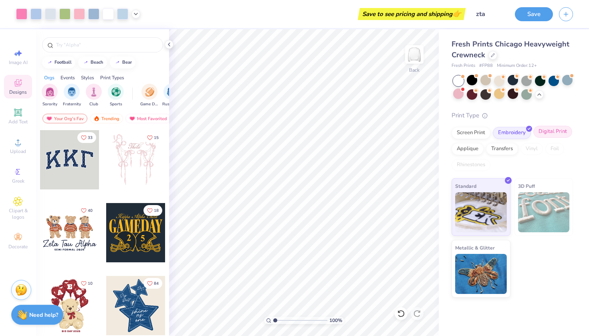
click at [548, 133] on div "Digital Print" at bounding box center [552, 132] width 39 height 12
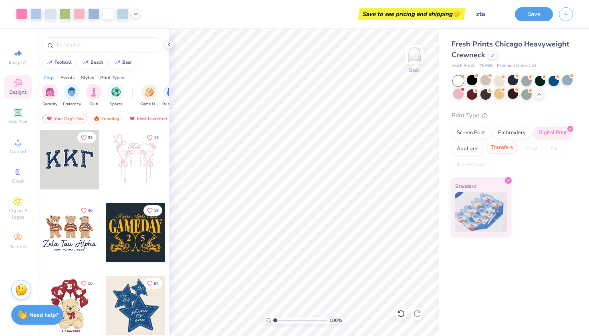
click at [509, 145] on div "Transfers" at bounding box center [502, 148] width 32 height 12
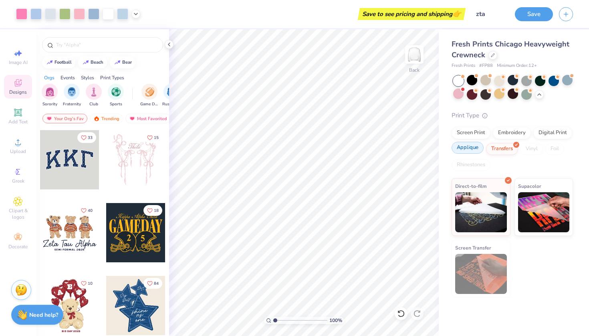
click at [470, 151] on div "Applique" at bounding box center [467, 148] width 32 height 12
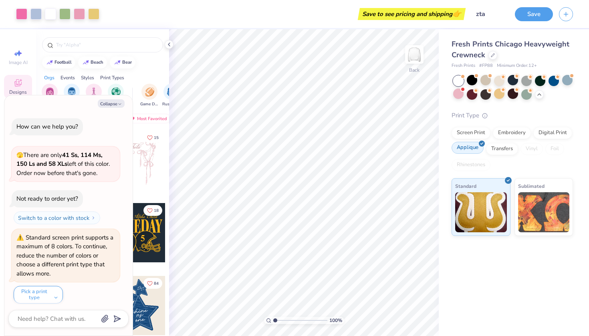
scroll to position [3926, 0]
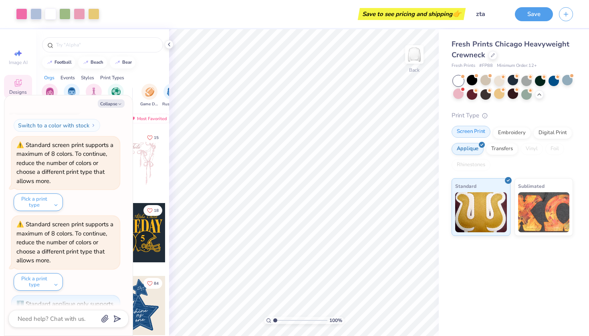
click at [465, 134] on div "Screen Print" at bounding box center [470, 132] width 39 height 12
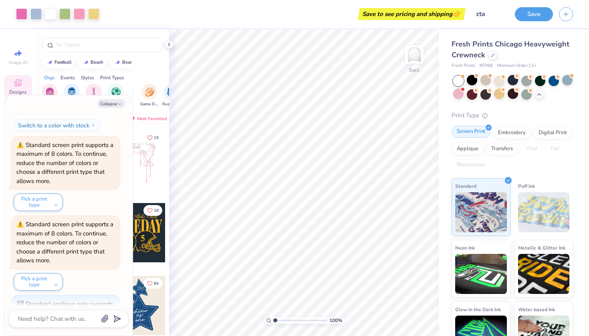
scroll to position [3974, 0]
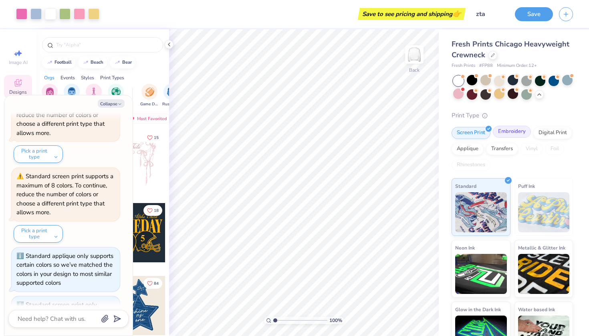
click at [505, 132] on div "Embroidery" at bounding box center [512, 132] width 38 height 12
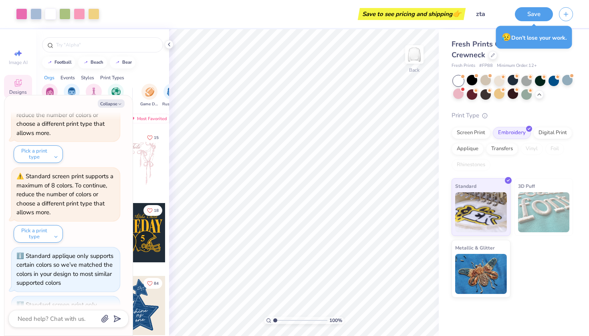
click at [557, 138] on div "Screen Print Embroidery Digital Print Applique Transfers Vinyl Foil Rhinestones" at bounding box center [511, 149] width 121 height 44
click at [554, 136] on div "Digital Print" at bounding box center [552, 132] width 39 height 12
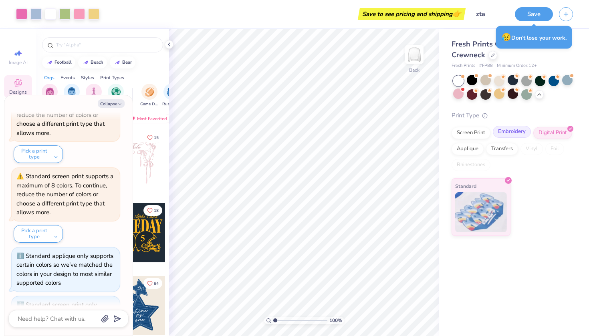
click at [522, 133] on div "Embroidery" at bounding box center [512, 132] width 38 height 12
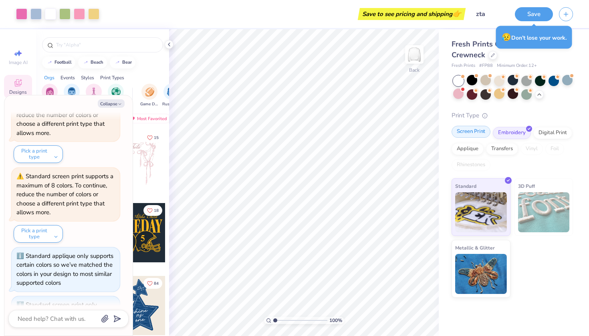
click at [470, 133] on div "Screen Print" at bounding box center [470, 132] width 39 height 12
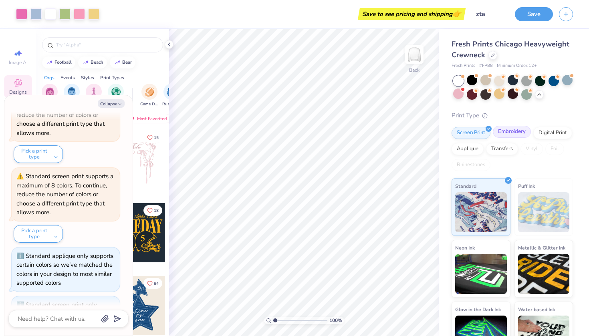
click at [500, 132] on div "Embroidery" at bounding box center [512, 132] width 38 height 12
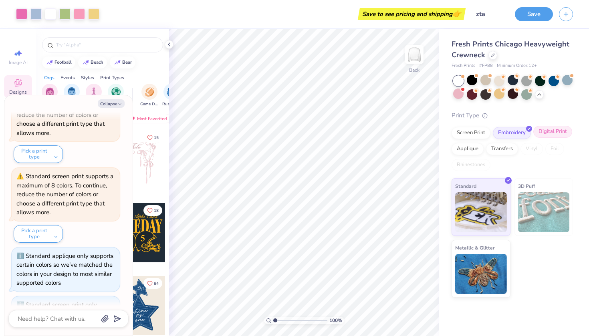
click at [548, 129] on div "Digital Print" at bounding box center [552, 132] width 39 height 12
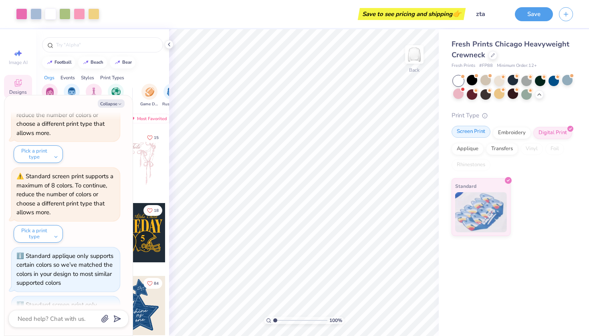
click at [474, 138] on div "Screen Print Embroidery Digital Print Applique Transfers Vinyl Foil Rhinestones" at bounding box center [511, 149] width 121 height 44
click at [469, 131] on div "Screen Print" at bounding box center [470, 132] width 39 height 12
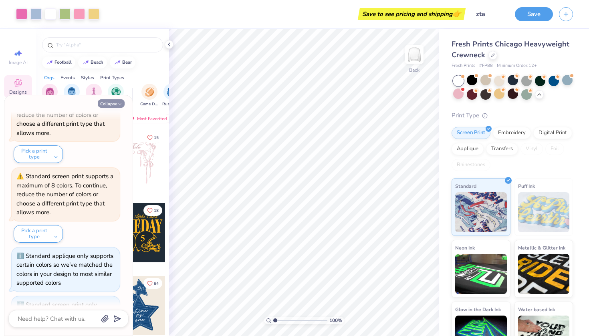
click at [111, 100] on button "Collapse" at bounding box center [111, 103] width 27 height 8
type textarea "x"
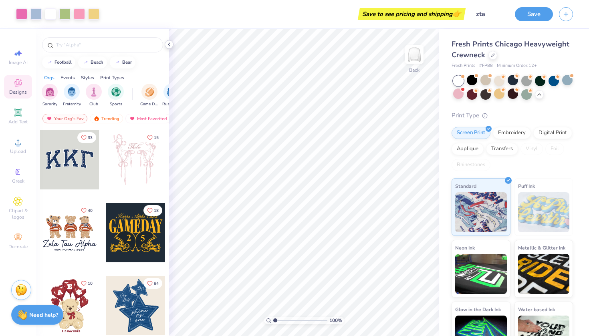
click at [170, 46] on icon at bounding box center [169, 44] width 6 height 6
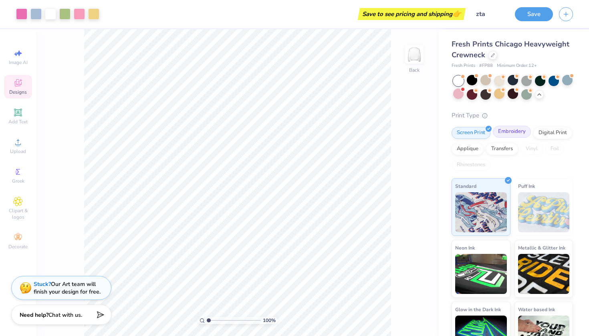
scroll to position [0, 0]
click at [538, 12] on button "Save" at bounding box center [534, 13] width 38 height 14
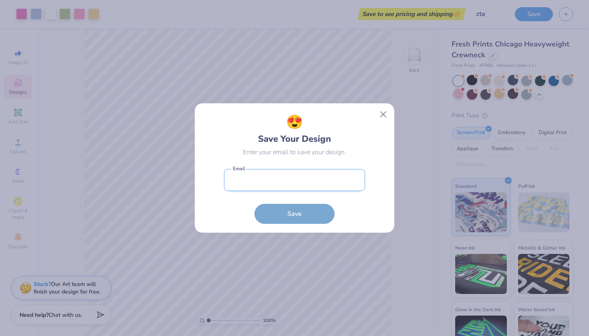
click at [337, 172] on input "email" at bounding box center [294, 180] width 141 height 22
type input "[EMAIL_ADDRESS][DOMAIN_NAME]"
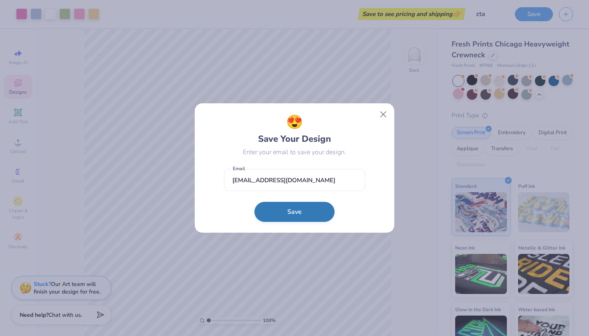
click at [300, 213] on button "Save" at bounding box center [294, 212] width 80 height 20
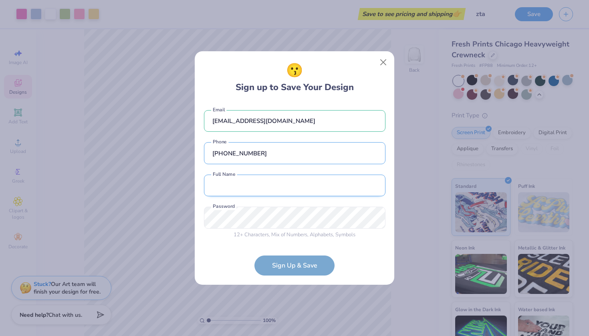
type input "[PHONE_NUMBER]"
type input "[PERSON_NAME]"
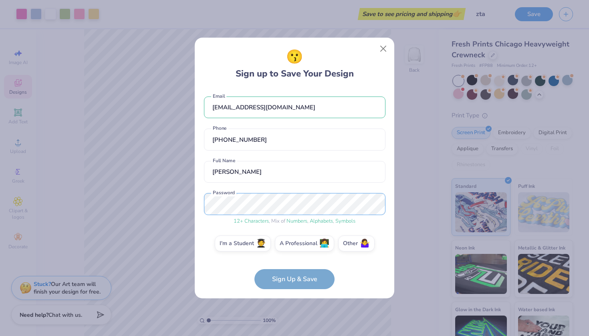
scroll to position [3, 0]
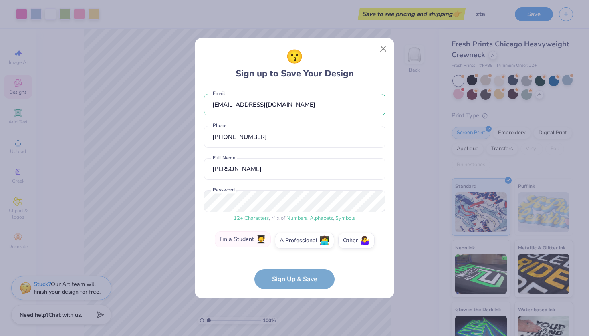
click at [253, 242] on label "I'm a Student 🧑‍🎓" at bounding box center [243, 239] width 56 height 16
click at [292, 243] on input "I'm a Student 🧑‍🎓" at bounding box center [294, 245] width 5 height 5
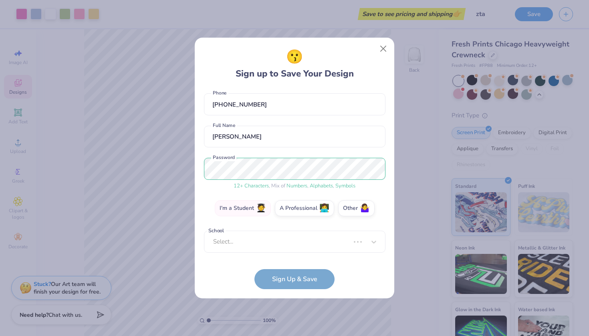
scroll to position [31, 0]
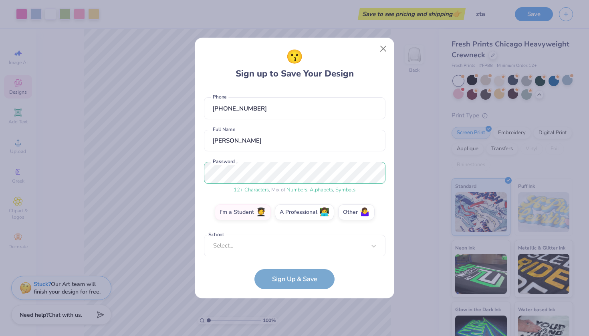
click at [285, 268] on form "[EMAIL_ADDRESS][DOMAIN_NAME] Email [PHONE_NUMBER] Phone [PERSON_NAME] Full Name…" at bounding box center [294, 189] width 181 height 201
click at [276, 252] on div "[EMAIL_ADDRESS][DOMAIN_NAME] Email [PHONE_NUMBER] Phone [PERSON_NAME] Full Name…" at bounding box center [294, 173] width 181 height 168
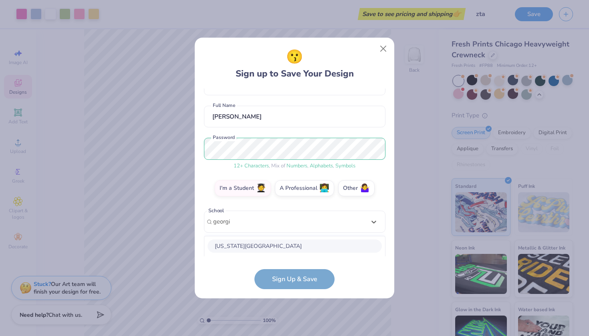
scroll to position [155, 0]
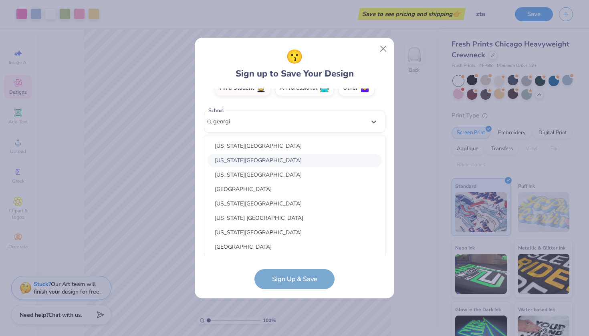
click at [271, 162] on div "[US_STATE][GEOGRAPHIC_DATA]" at bounding box center [294, 160] width 174 height 13
type input "georgi"
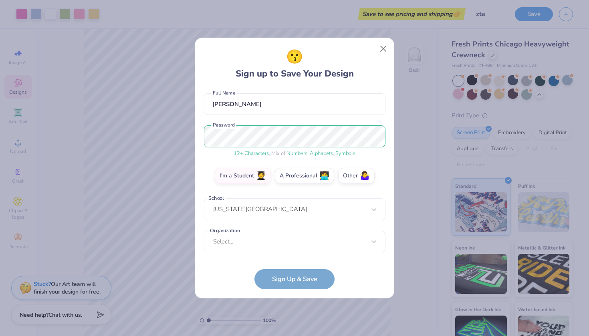
scroll to position [67, 0]
click at [293, 245] on div "Select..." at bounding box center [294, 242] width 181 height 22
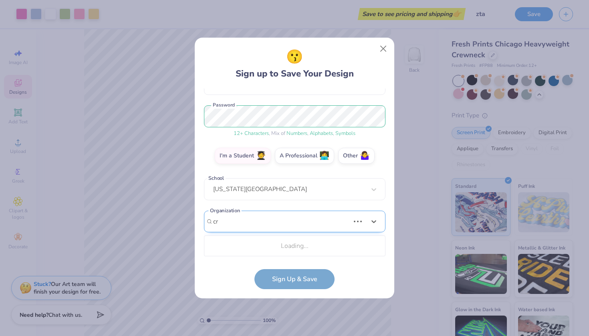
scroll to position [188, 0]
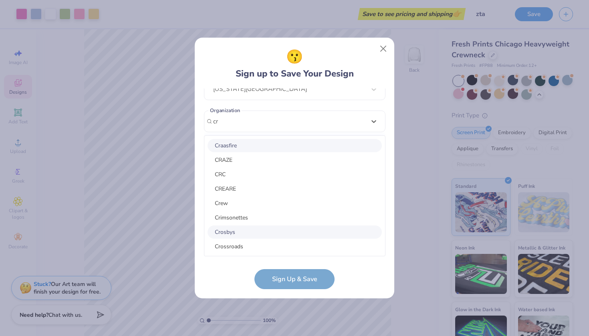
type input "c"
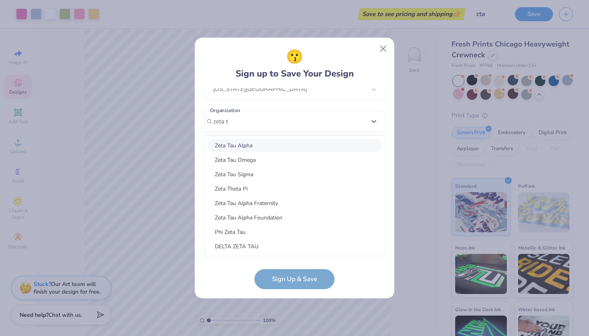
click at [270, 147] on div "Zeta Tau Alpha" at bounding box center [294, 145] width 174 height 13
type input "zeta t"
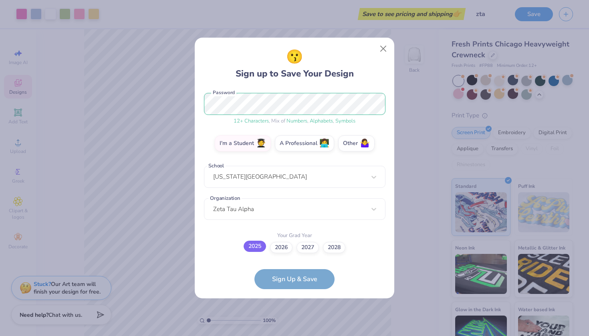
click at [251, 249] on label "2025" at bounding box center [255, 246] width 22 height 11
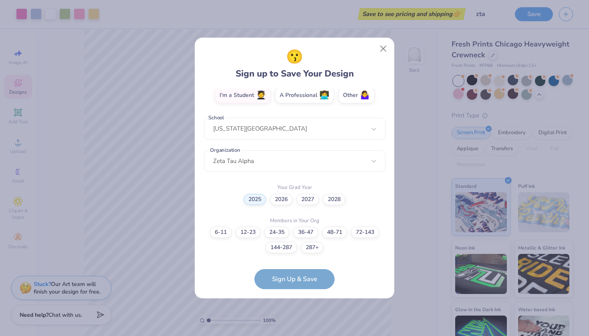
click at [290, 288] on form "[EMAIL_ADDRESS][DOMAIN_NAME] Email [PHONE_NUMBER] Phone [PERSON_NAME] Full Name…" at bounding box center [294, 189] width 181 height 201
click at [285, 278] on form "[EMAIL_ADDRESS][DOMAIN_NAME] Email [PHONE_NUMBER] Phone [PERSON_NAME] Full Name…" at bounding box center [294, 189] width 181 height 201
click at [309, 249] on label "287+" at bounding box center [312, 246] width 22 height 11
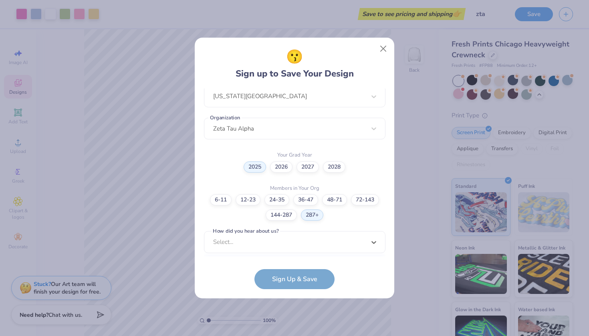
scroll to position [301, 0]
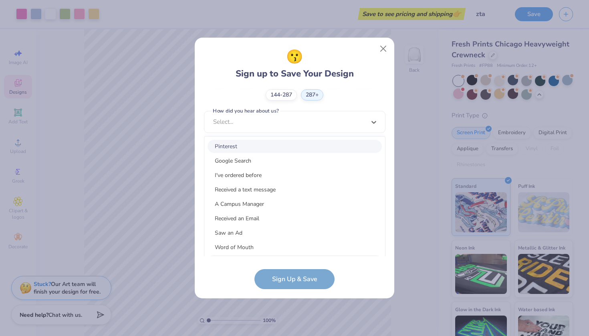
click at [296, 248] on div "option Pinterest focused, 1 of 15. 15 results available. Use Up and Down to cho…" at bounding box center [294, 184] width 181 height 146
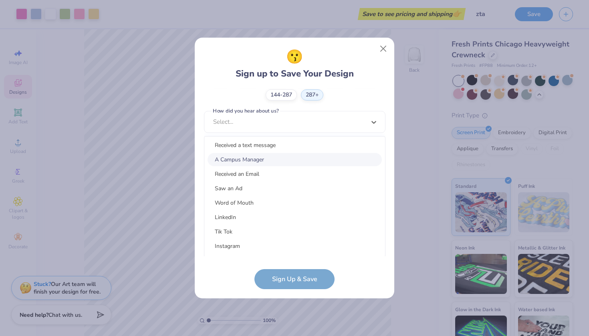
scroll to position [46, 0]
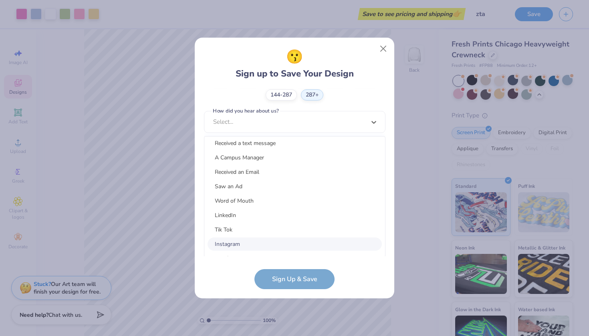
click at [273, 240] on div "Instagram" at bounding box center [294, 243] width 174 height 13
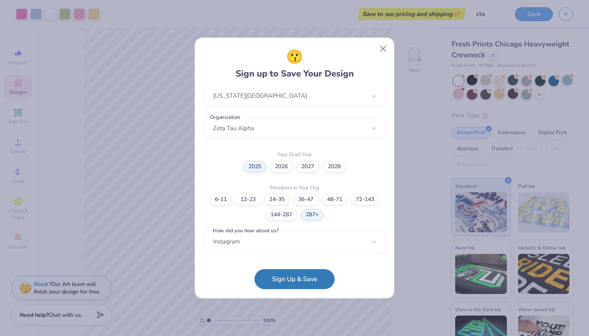
click at [282, 268] on form "[EMAIL_ADDRESS][DOMAIN_NAME] Email [PHONE_NUMBER] Phone [PERSON_NAME] Full Name…" at bounding box center [294, 189] width 181 height 201
click at [284, 280] on button "Sign Up & Save" at bounding box center [294, 277] width 80 height 20
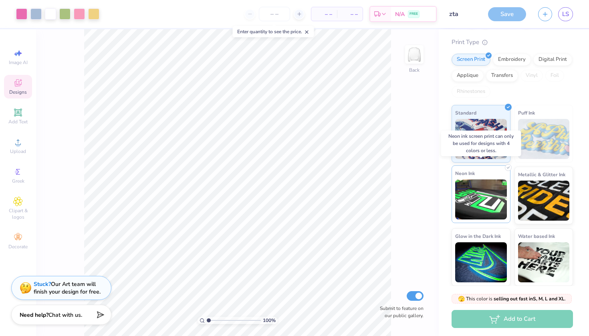
scroll to position [73, 0]
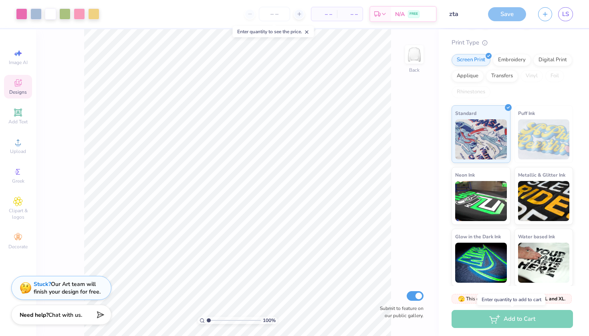
click at [503, 322] on div "Add to Cart" at bounding box center [511, 319] width 121 height 18
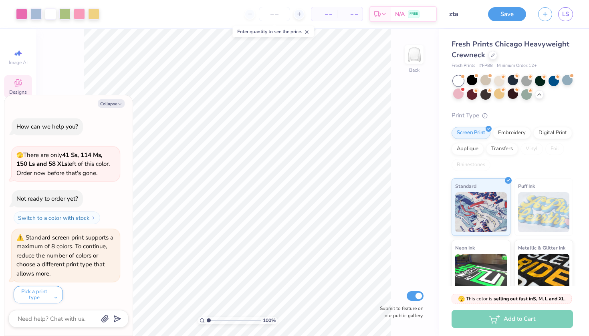
scroll to position [4047, 0]
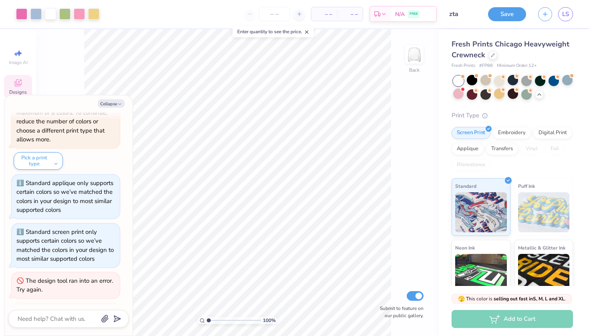
type textarea "x"
